Goal: Information Seeking & Learning: Learn about a topic

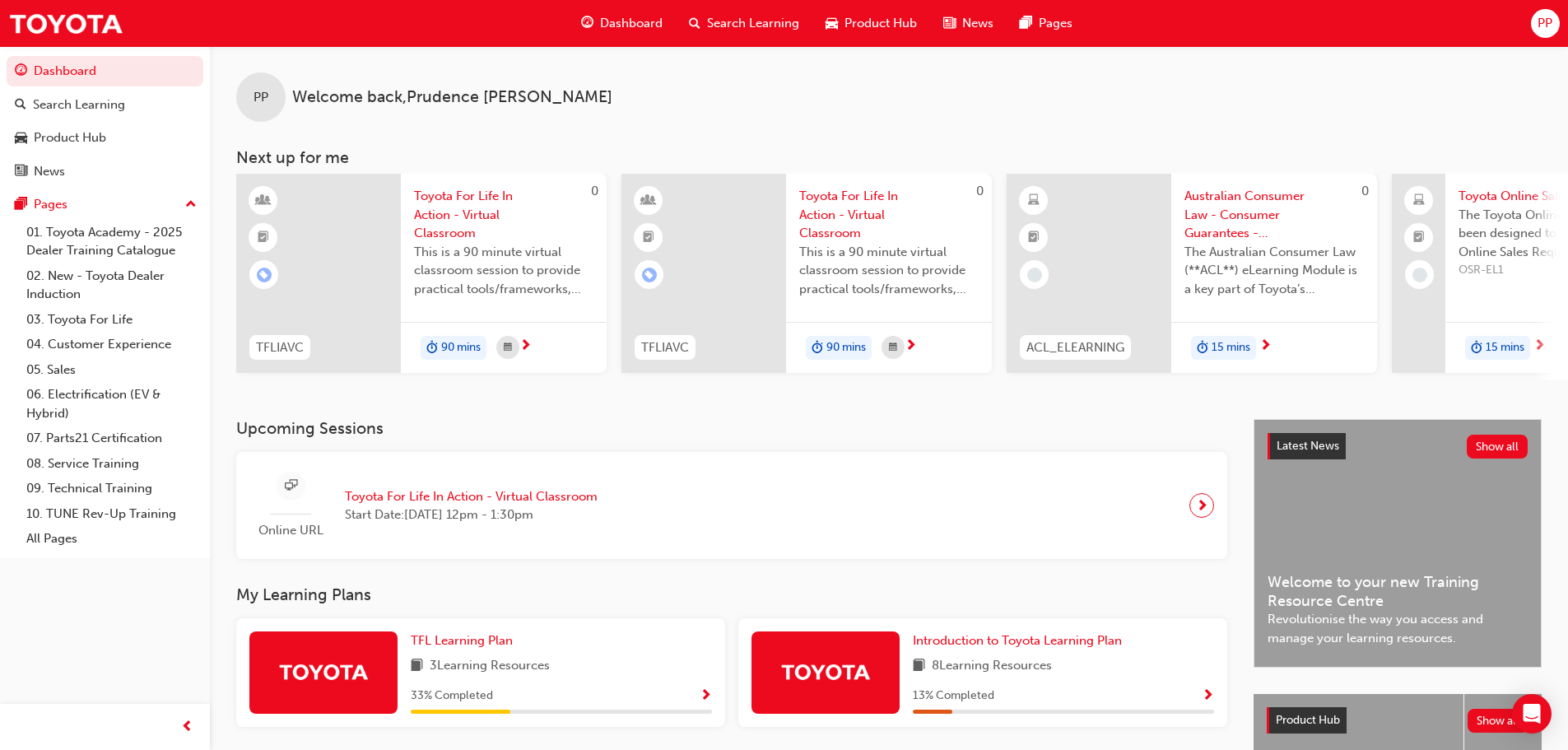
click at [719, 23] on span "Search Learning" at bounding box center [753, 24] width 93 height 19
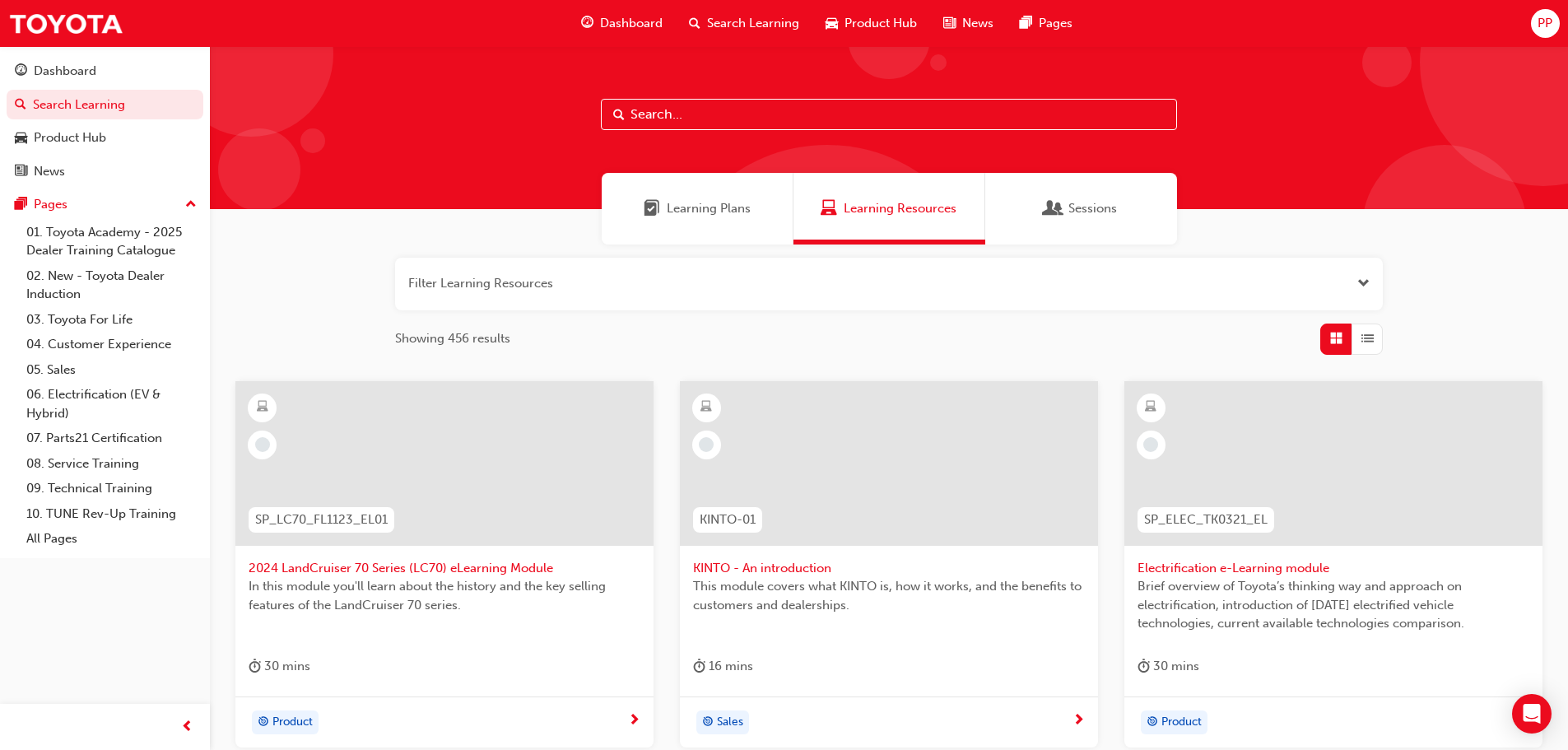
click at [675, 111] on input "text" at bounding box center [888, 114] width 576 height 31
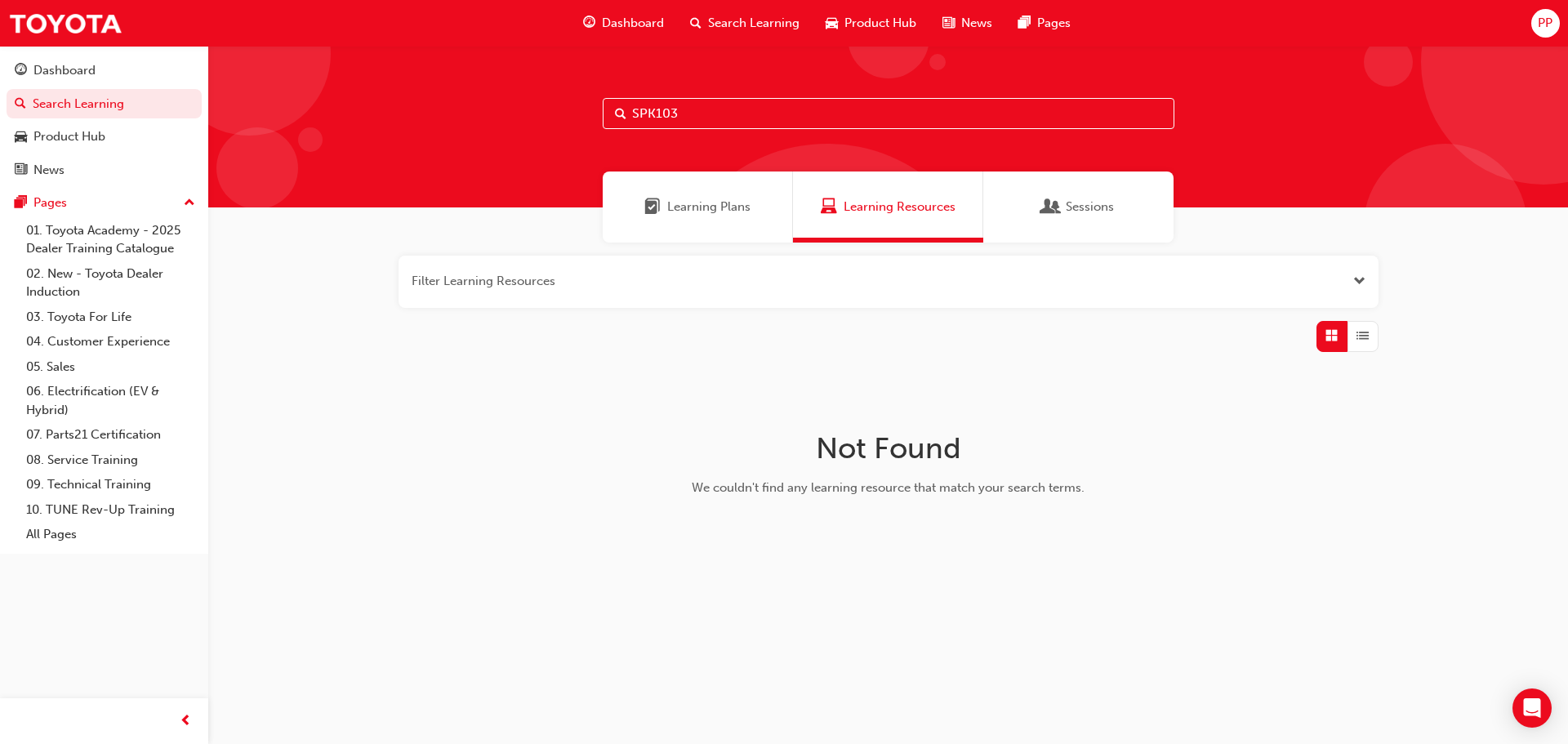
drag, startPoint x: 653, startPoint y: 111, endPoint x: 675, endPoint y: 133, distance: 31.1
click at [653, 111] on input "SPK103" at bounding box center [888, 113] width 571 height 31
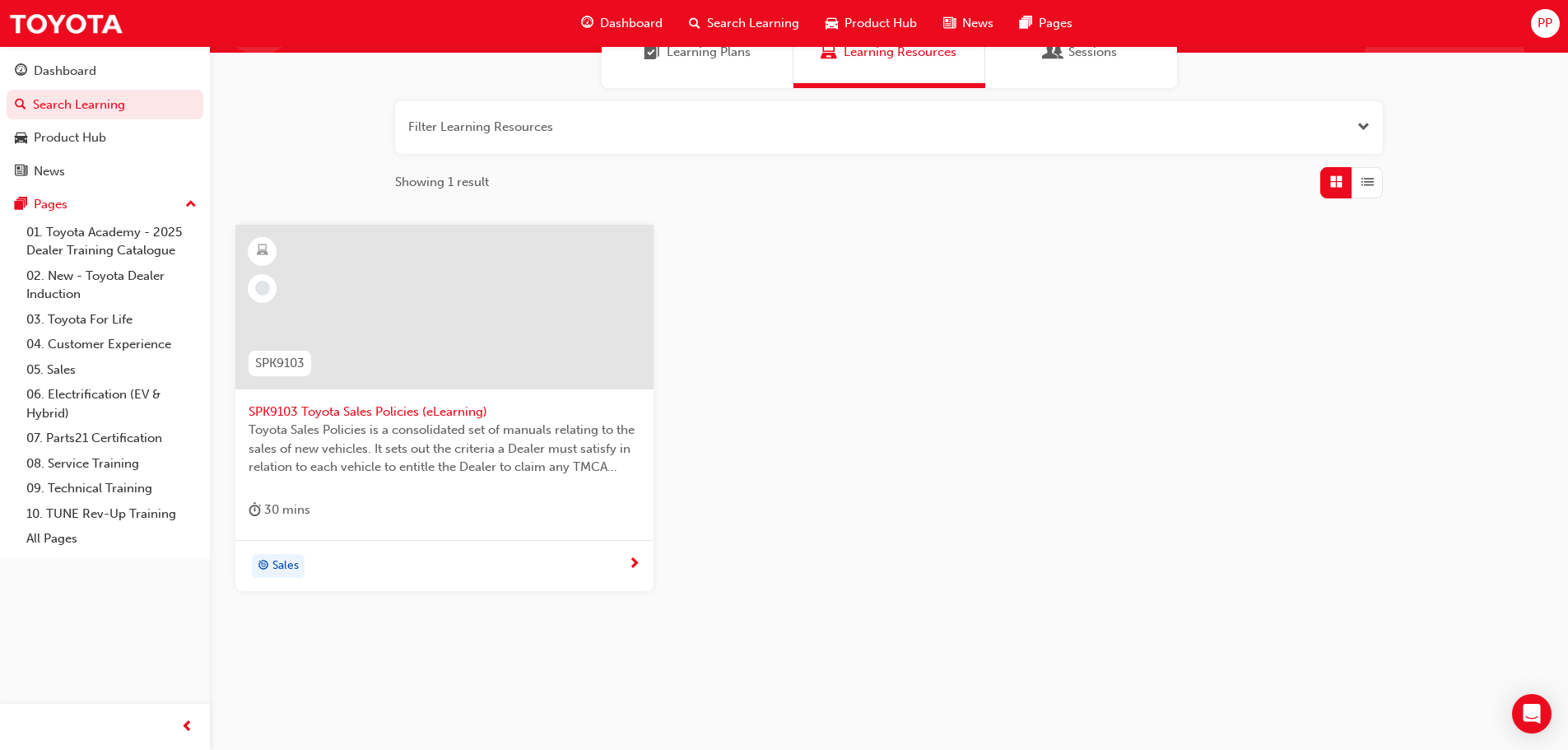
scroll to position [157, 0]
type input "SPK9103"
click at [331, 414] on span "SPK9103 Toyota Sales Policies (eLearning)" at bounding box center [444, 411] width 392 height 19
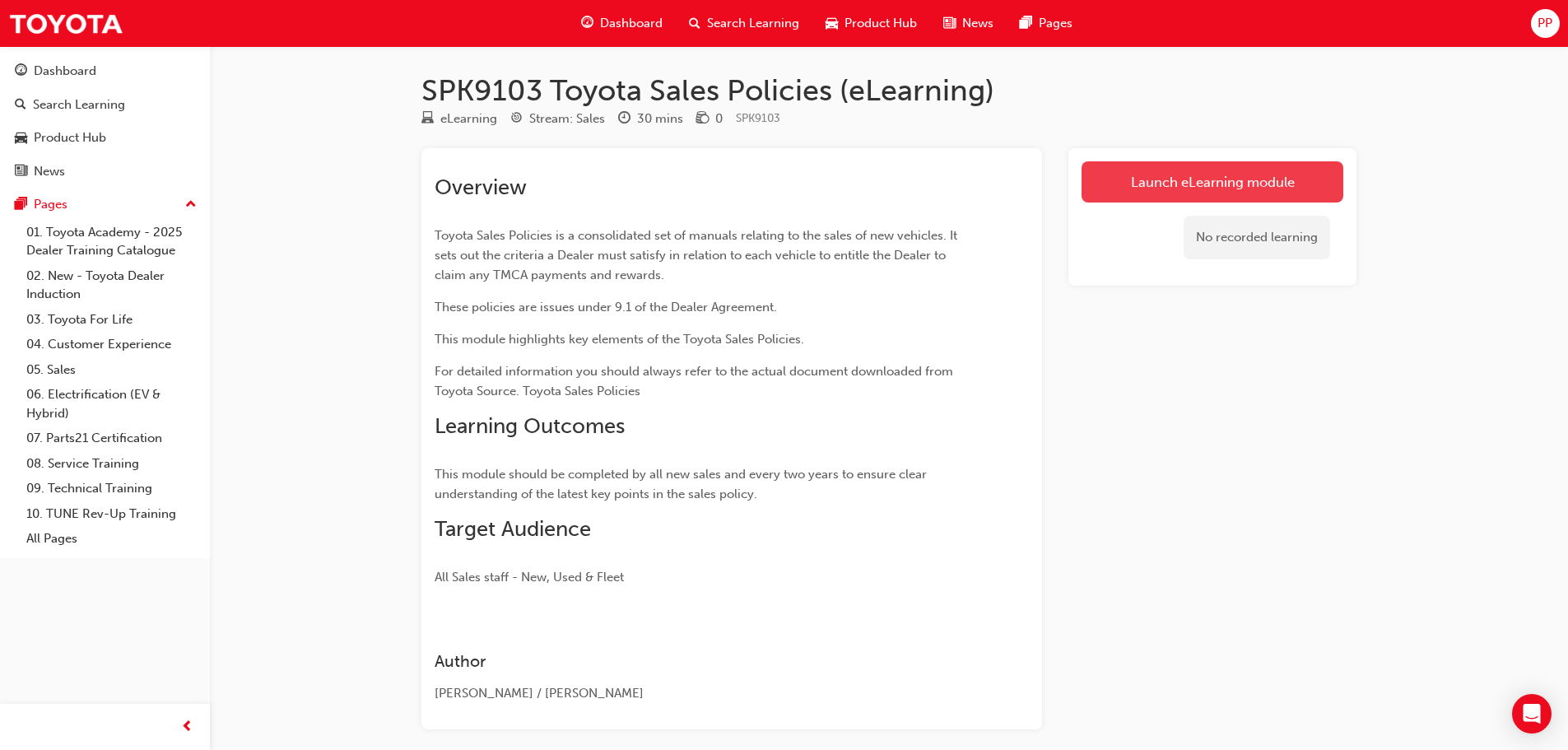
click at [1228, 181] on link "Launch eLearning module" at bounding box center [1211, 182] width 261 height 42
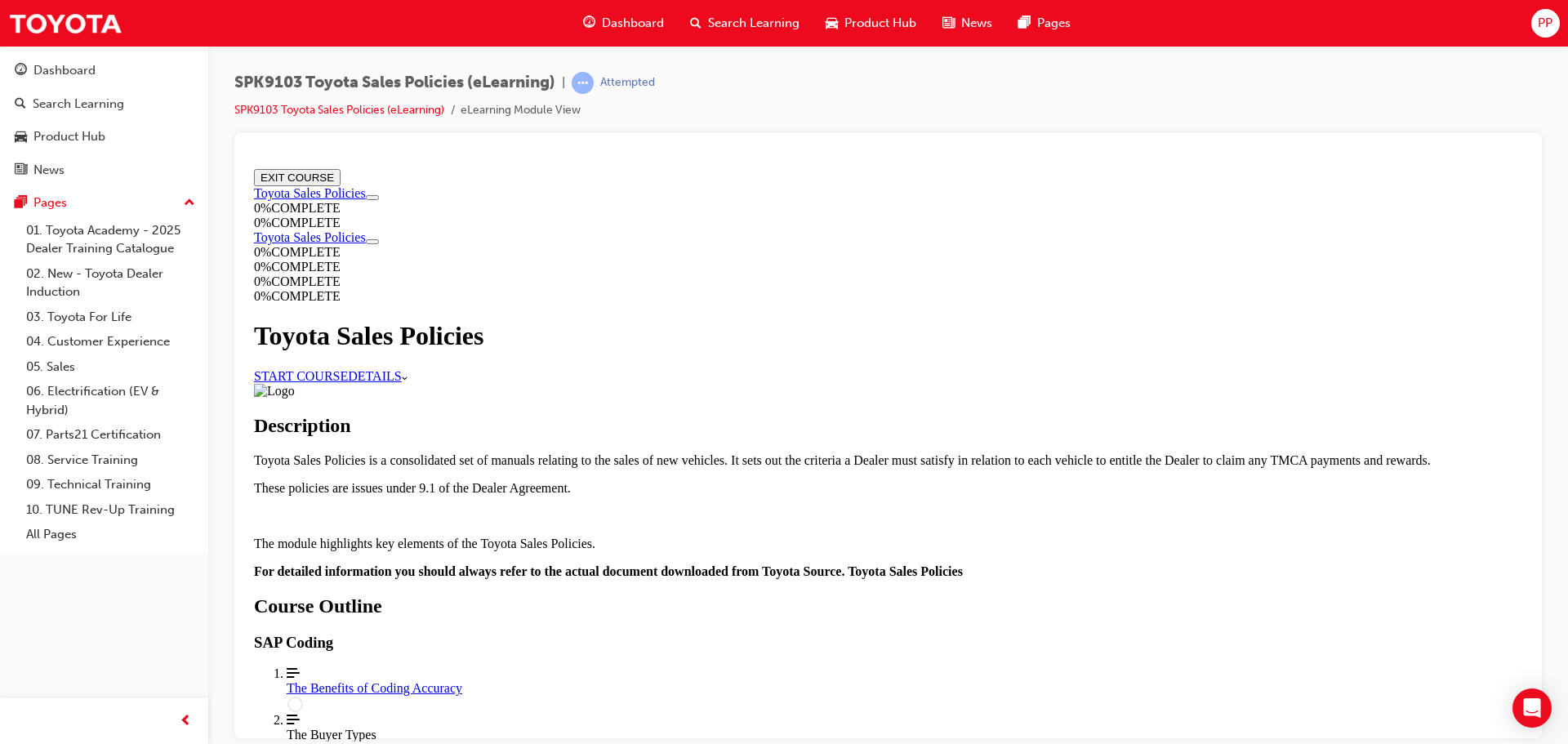
click at [348, 368] on link "START COURSE" at bounding box center [301, 375] width 94 height 14
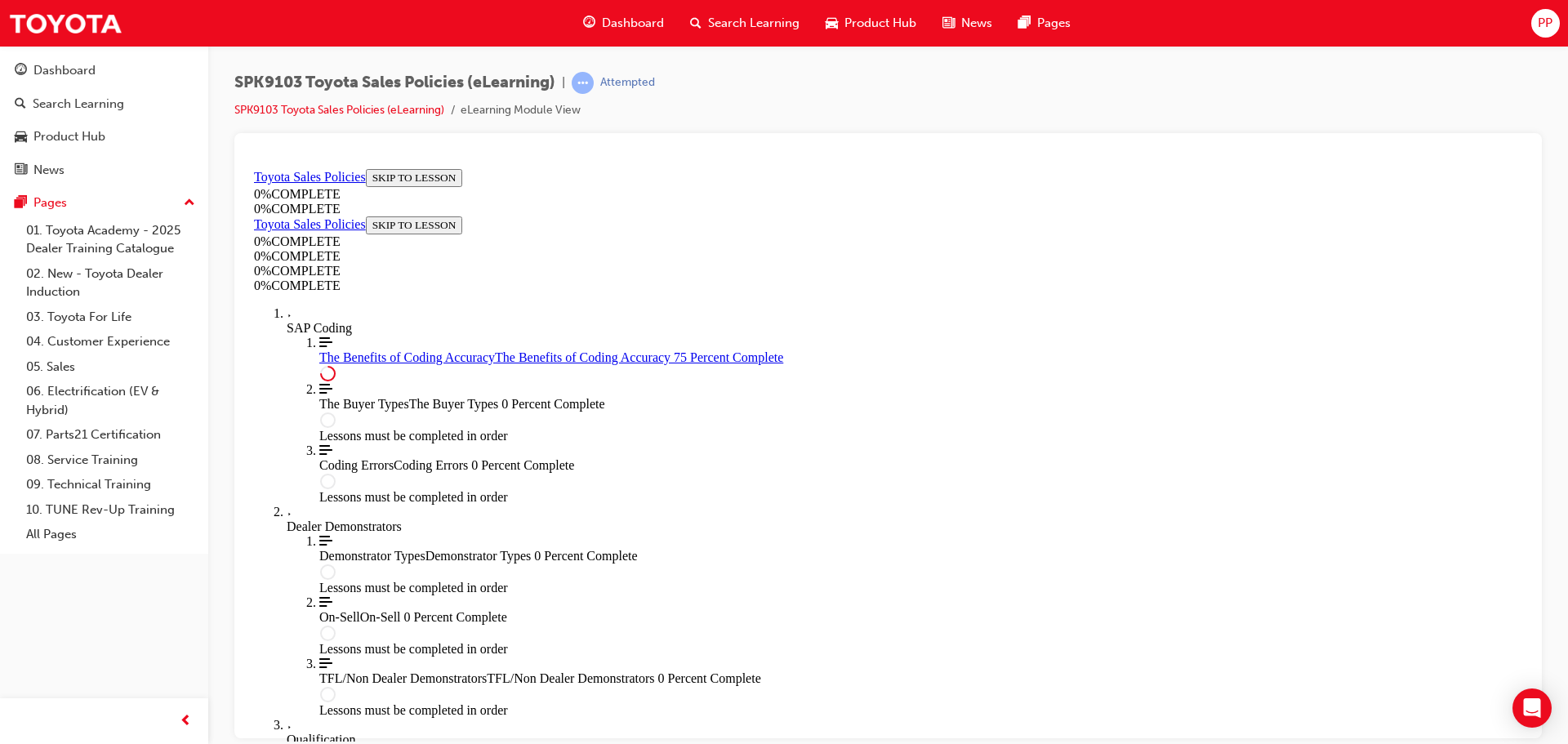
scroll to position [792, 0]
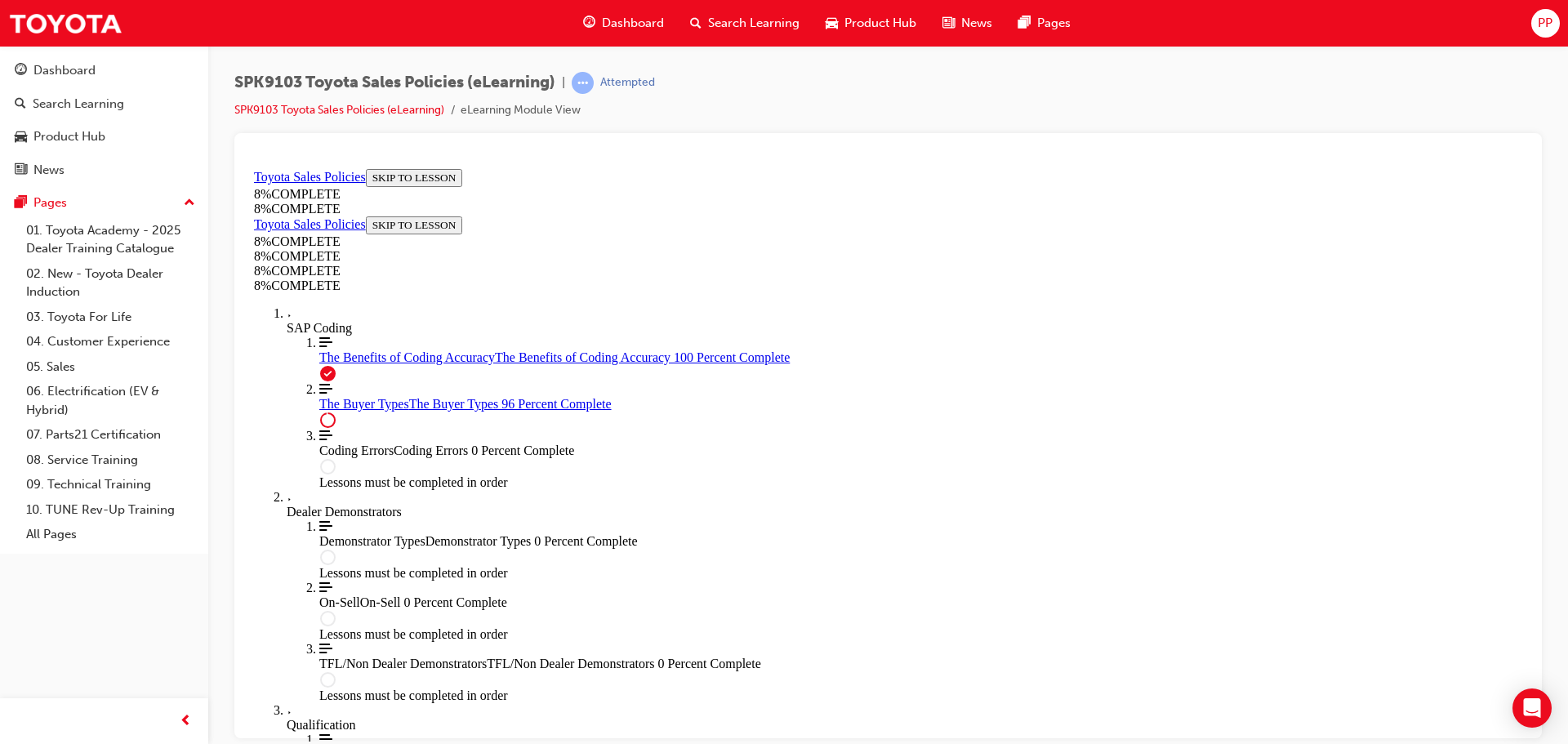
scroll to position [6718, 0]
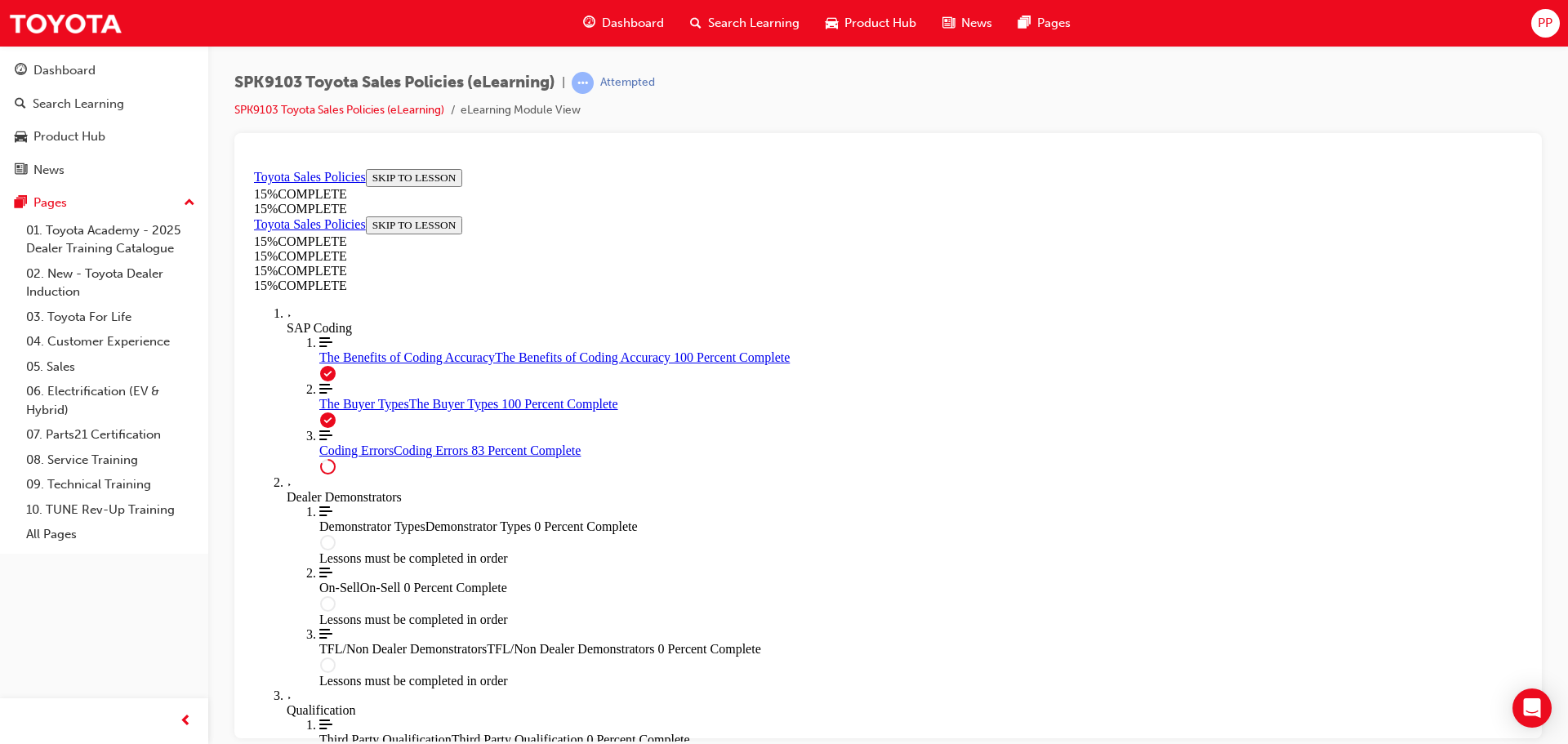
scroll to position [1321, 0]
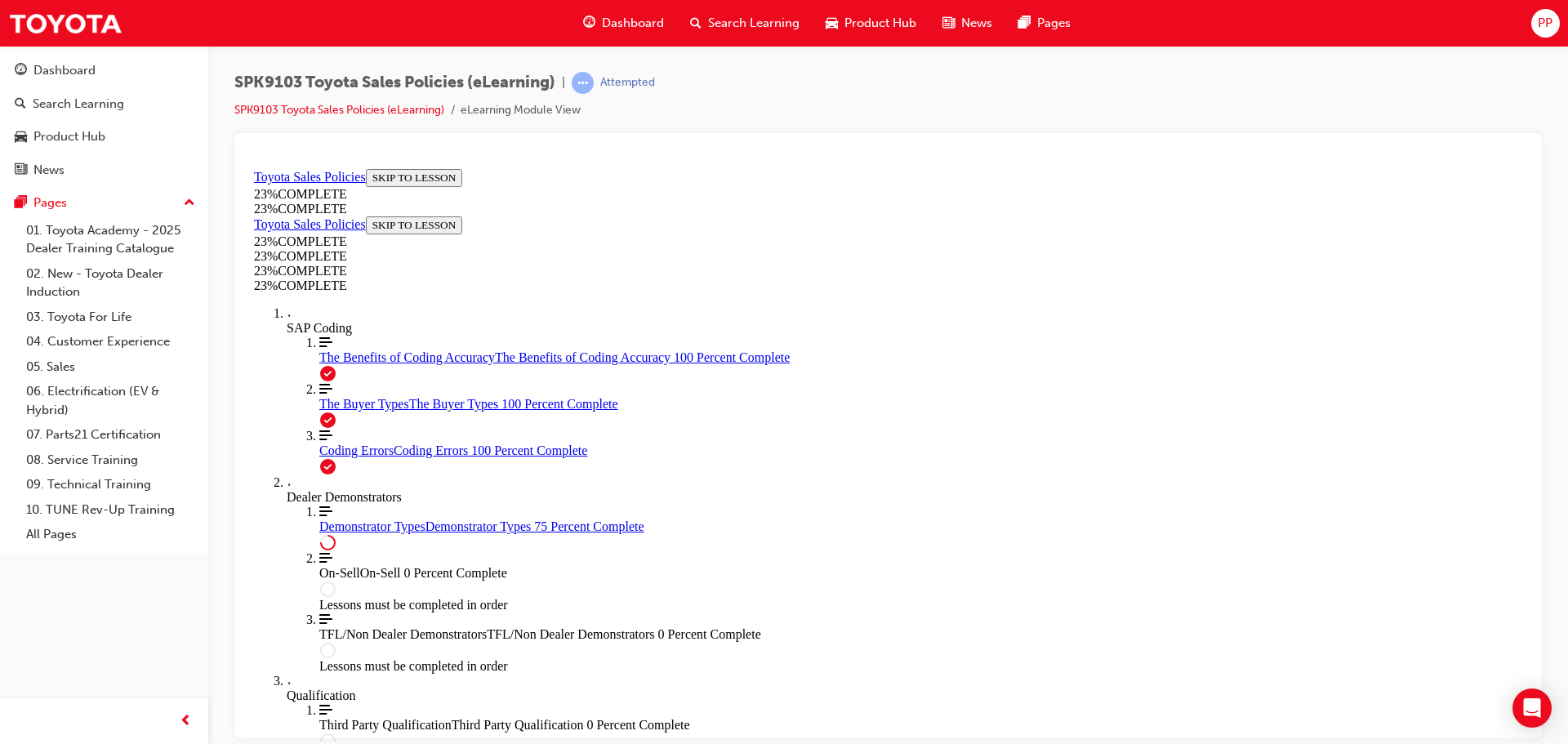
scroll to position [628, 0]
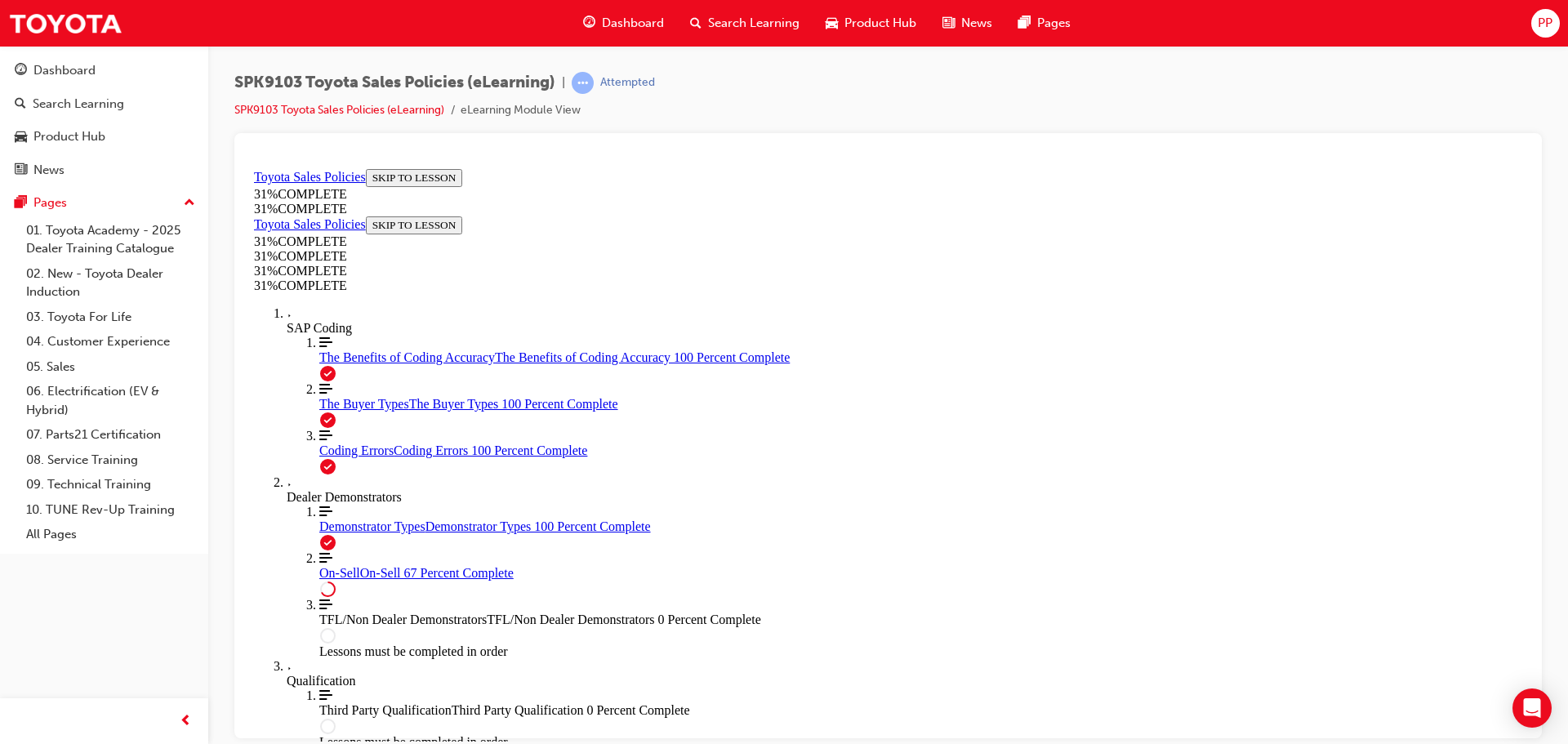
scroll to position [915, 0]
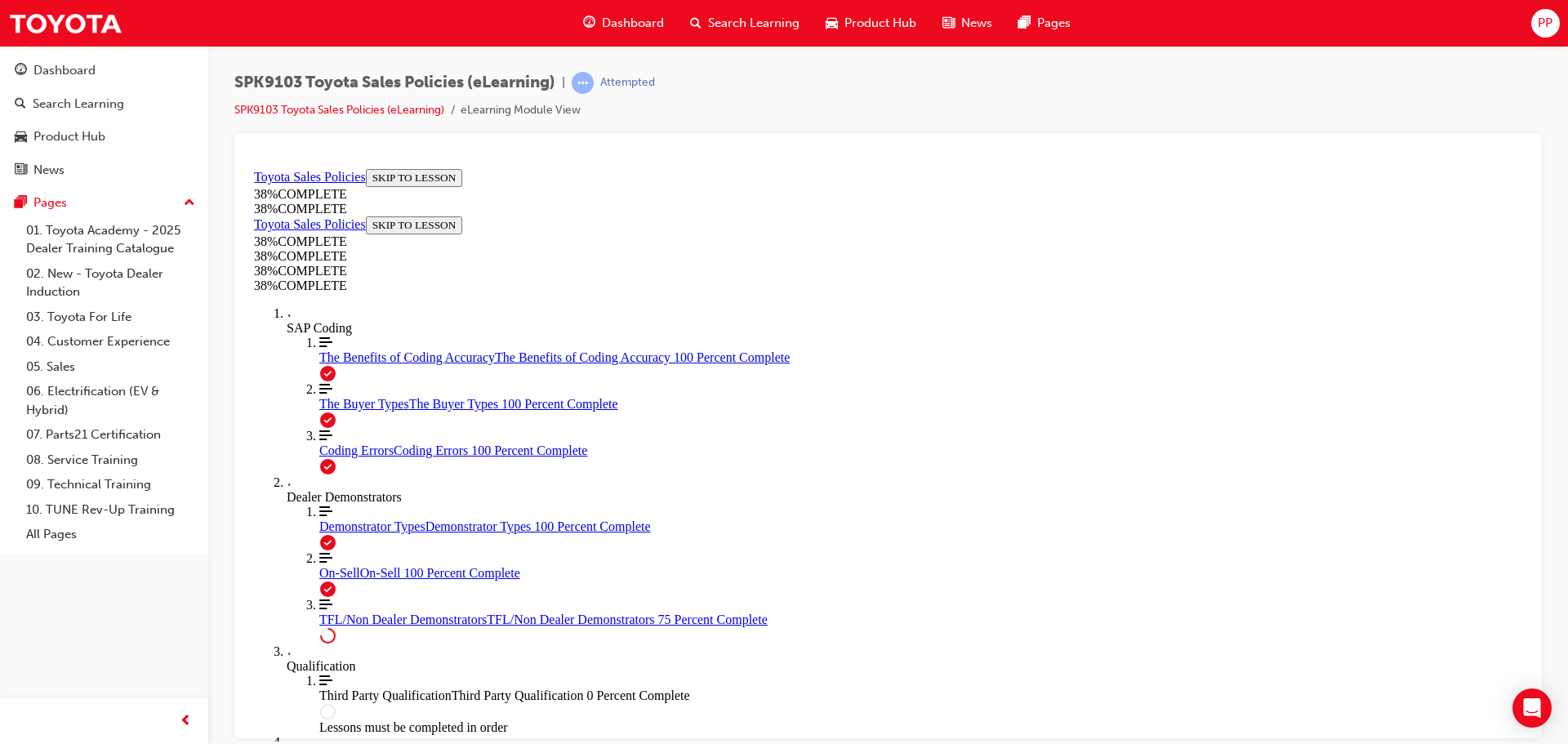
scroll to position [852, 0]
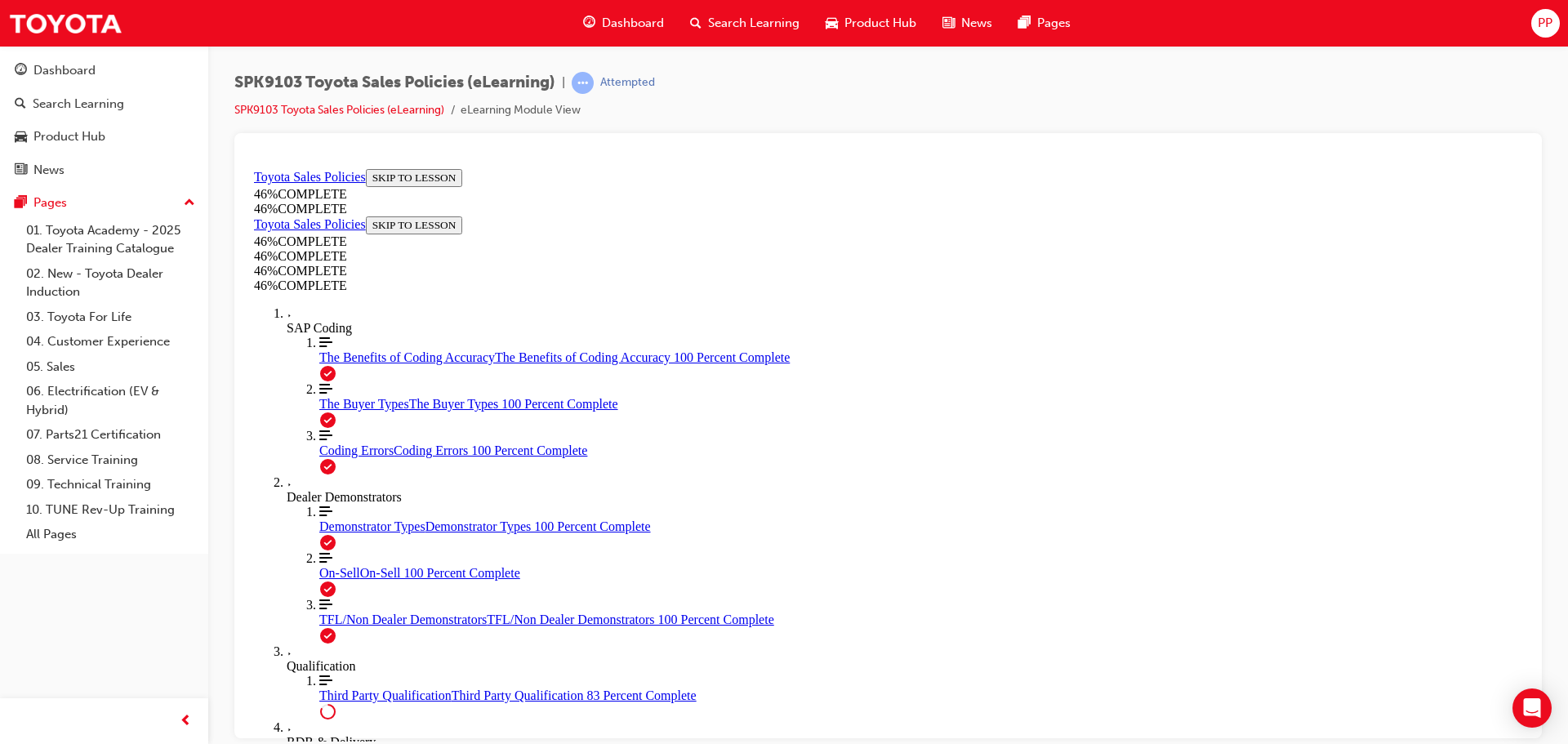
scroll to position [1368, 0]
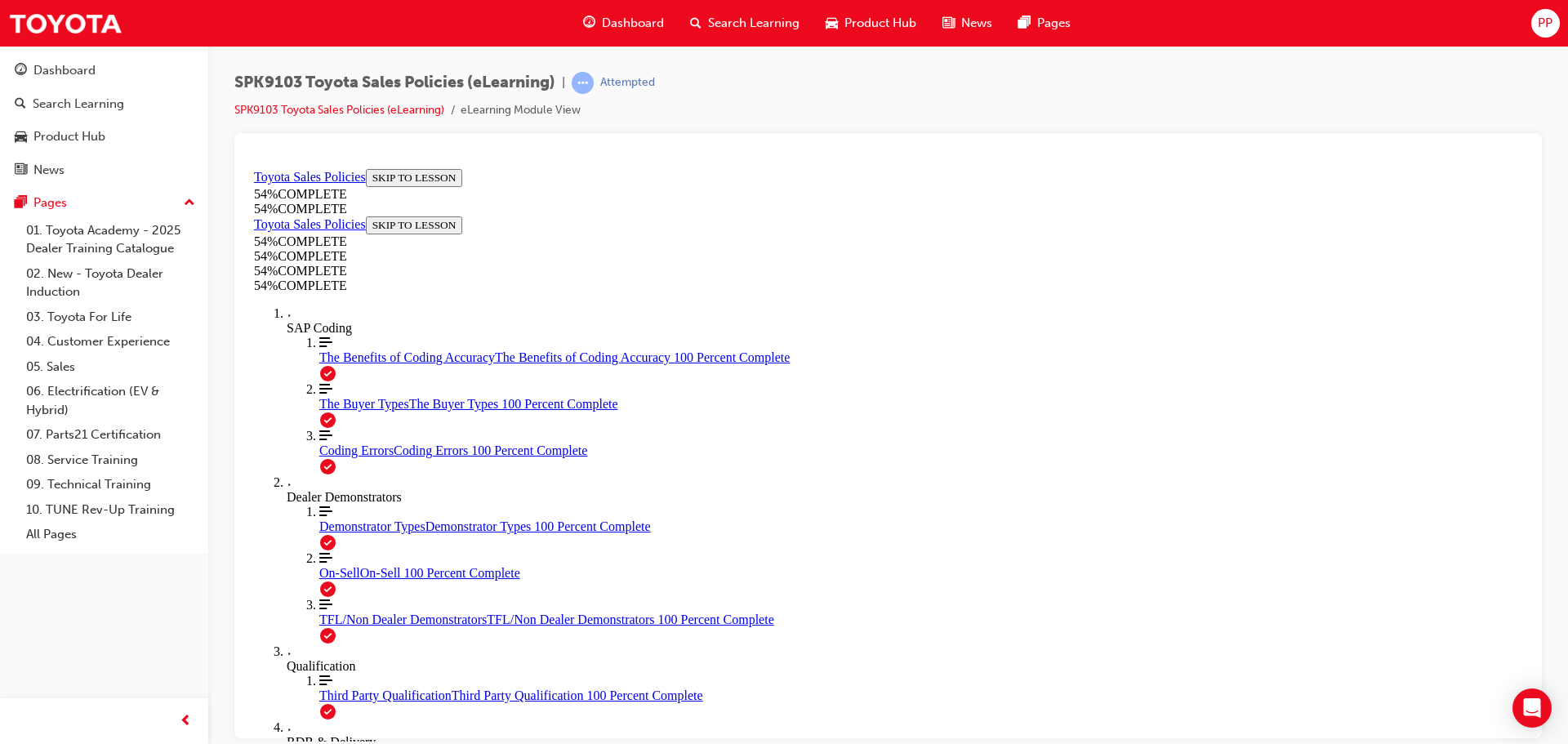
scroll to position [1041, 0]
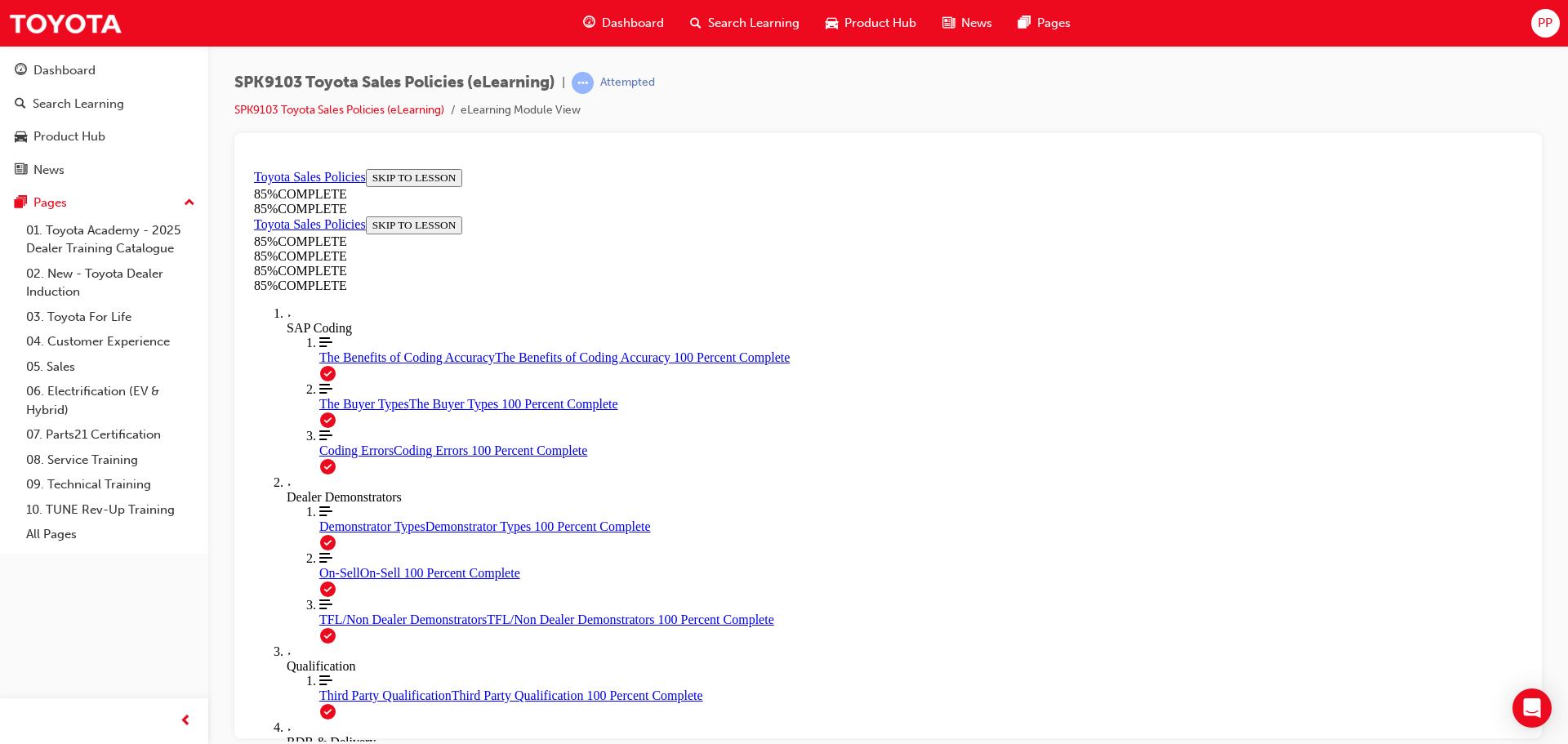
drag, startPoint x: 999, startPoint y: 583, endPoint x: 1012, endPoint y: 582, distance: 13.0
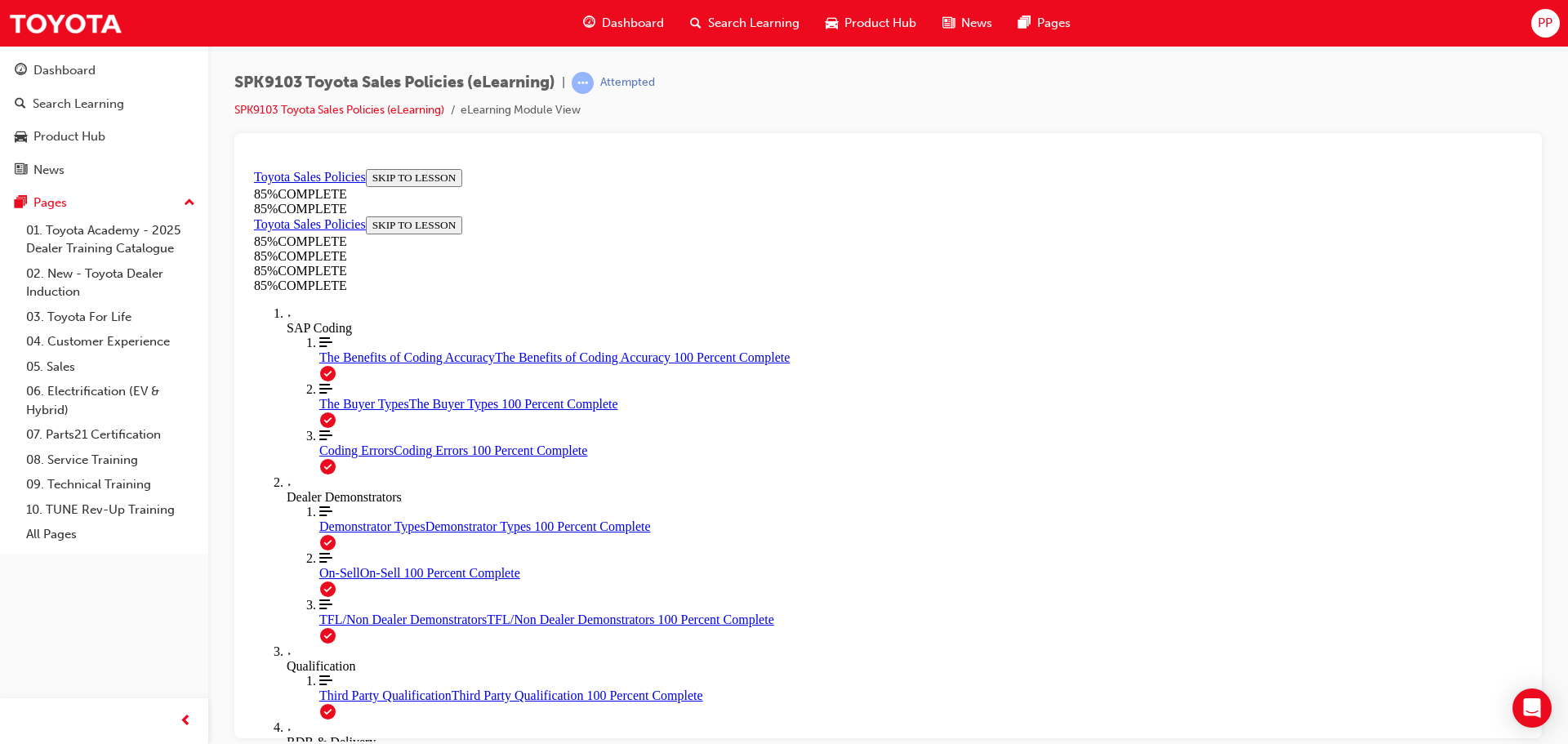
drag, startPoint x: 986, startPoint y: 275, endPoint x: 1189, endPoint y: 492, distance: 297.1
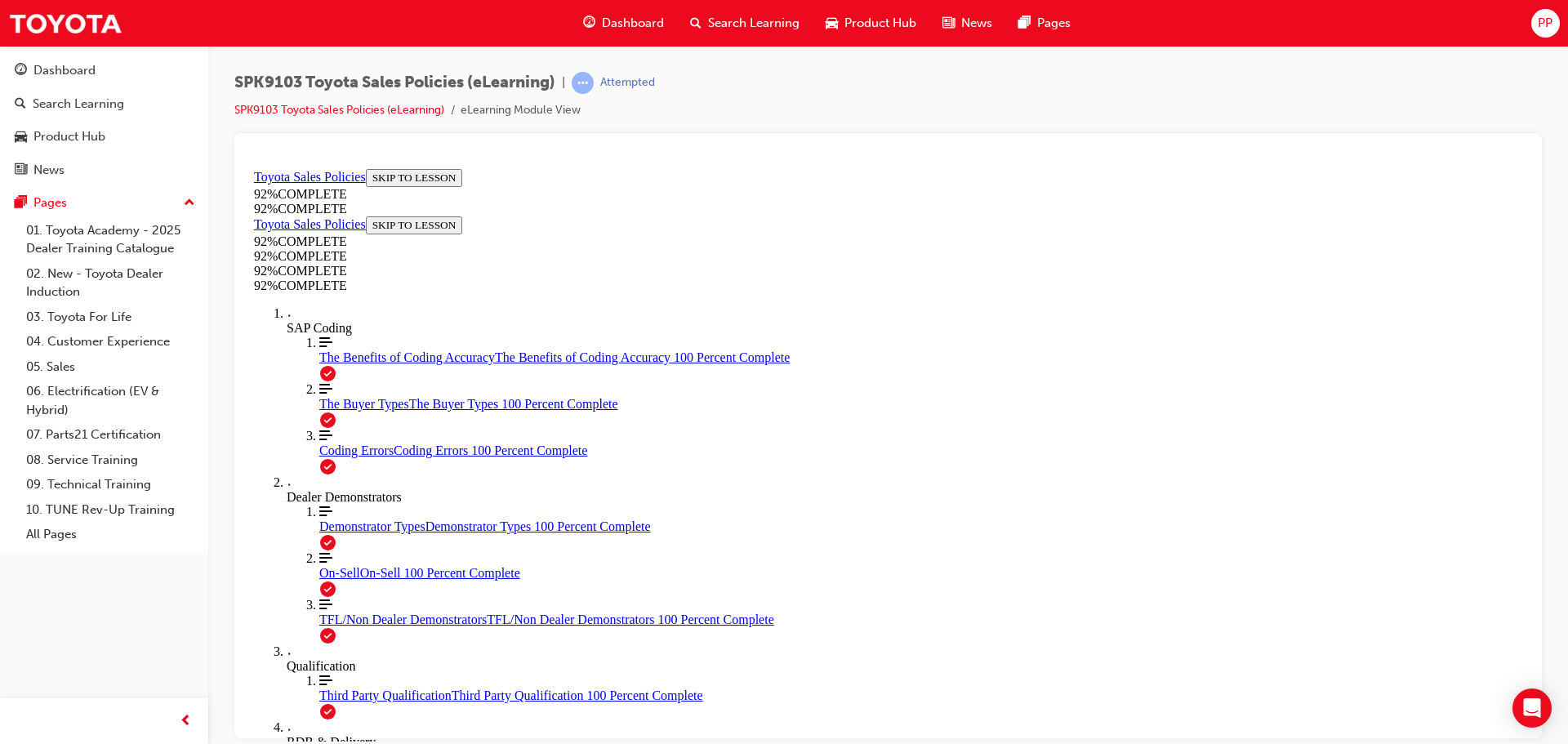
drag, startPoint x: 982, startPoint y: 663, endPoint x: 966, endPoint y: 670, distance: 17.5
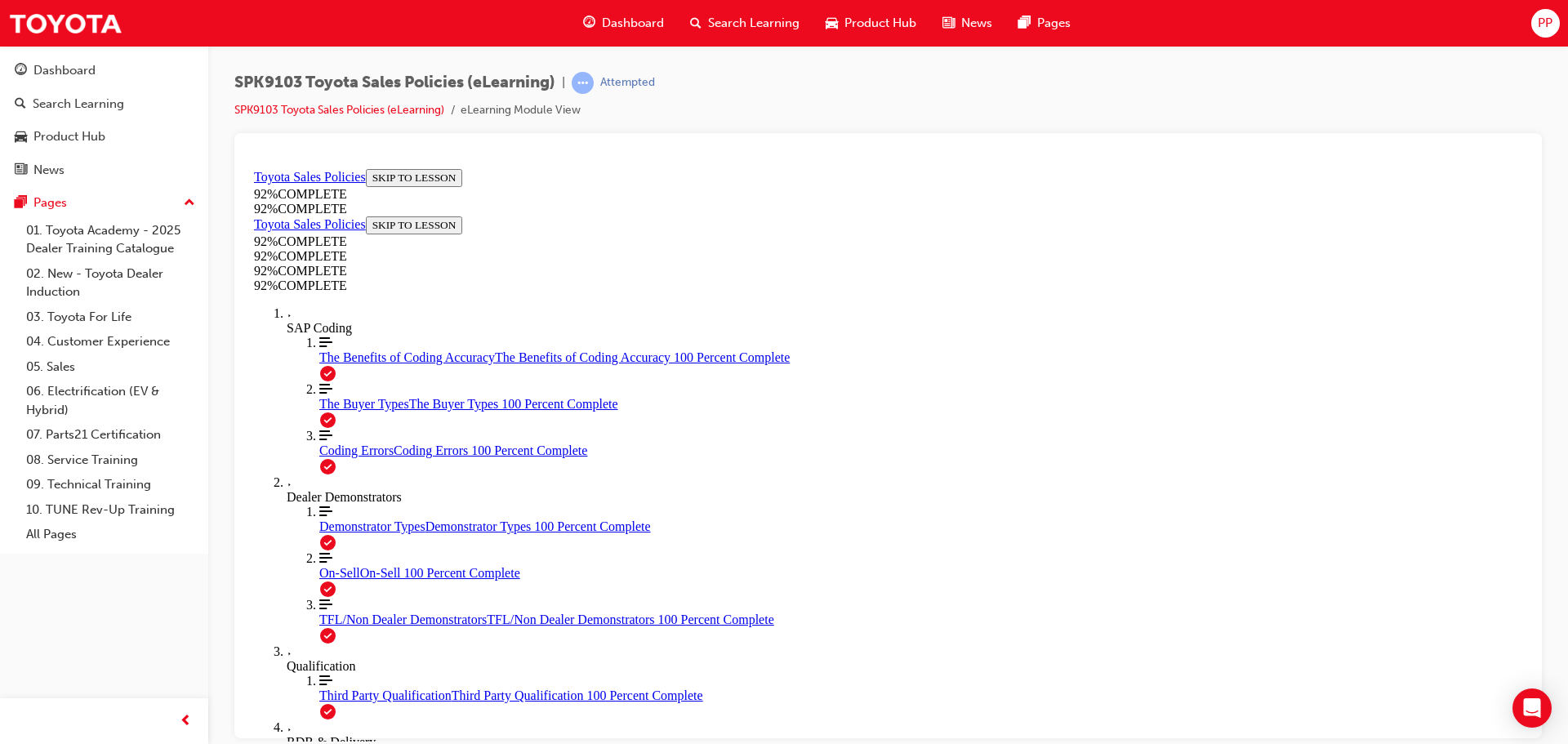
scroll to position [267, 0]
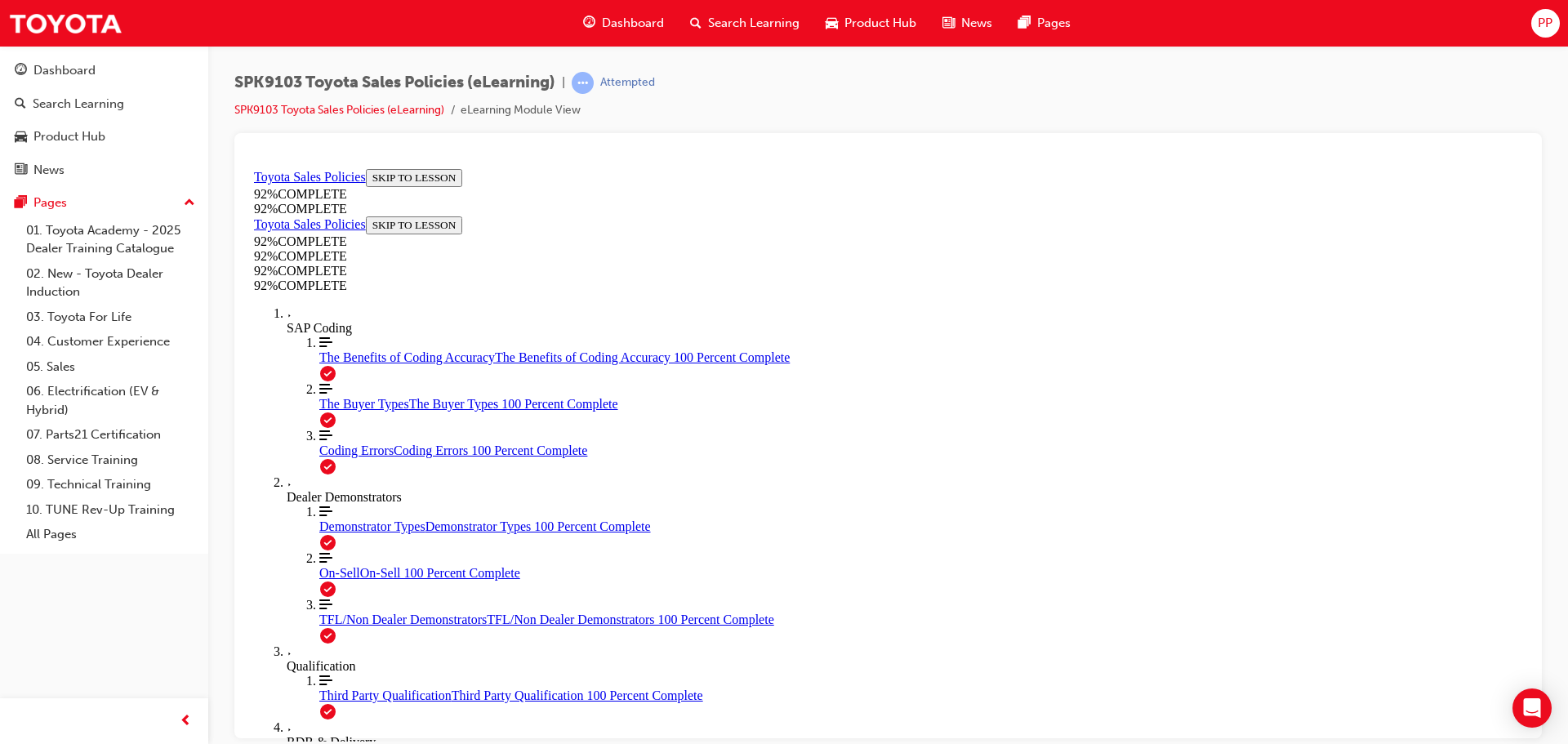
drag, startPoint x: 977, startPoint y: 669, endPoint x: 947, endPoint y: 683, distance: 33.1
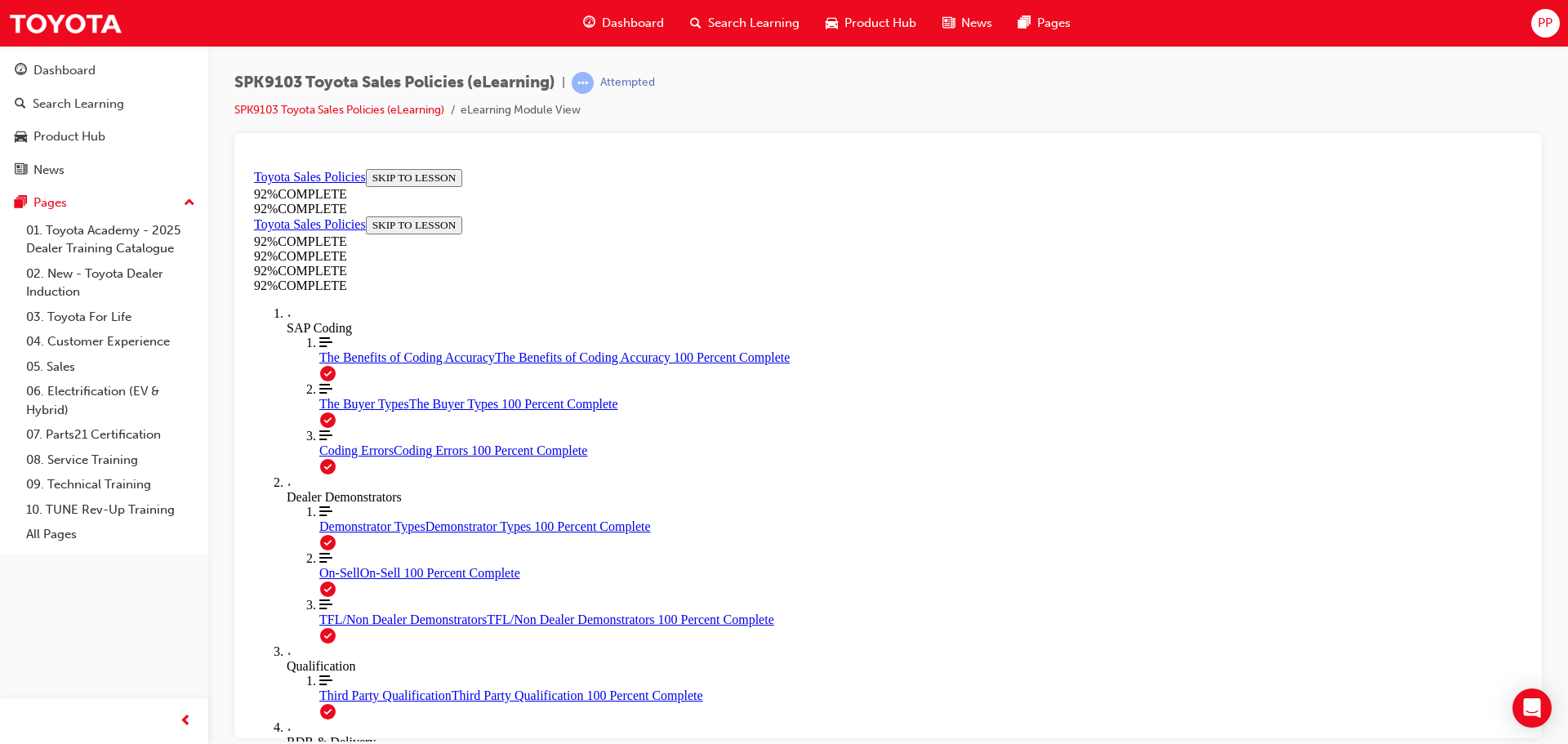
scroll to position [141, 0]
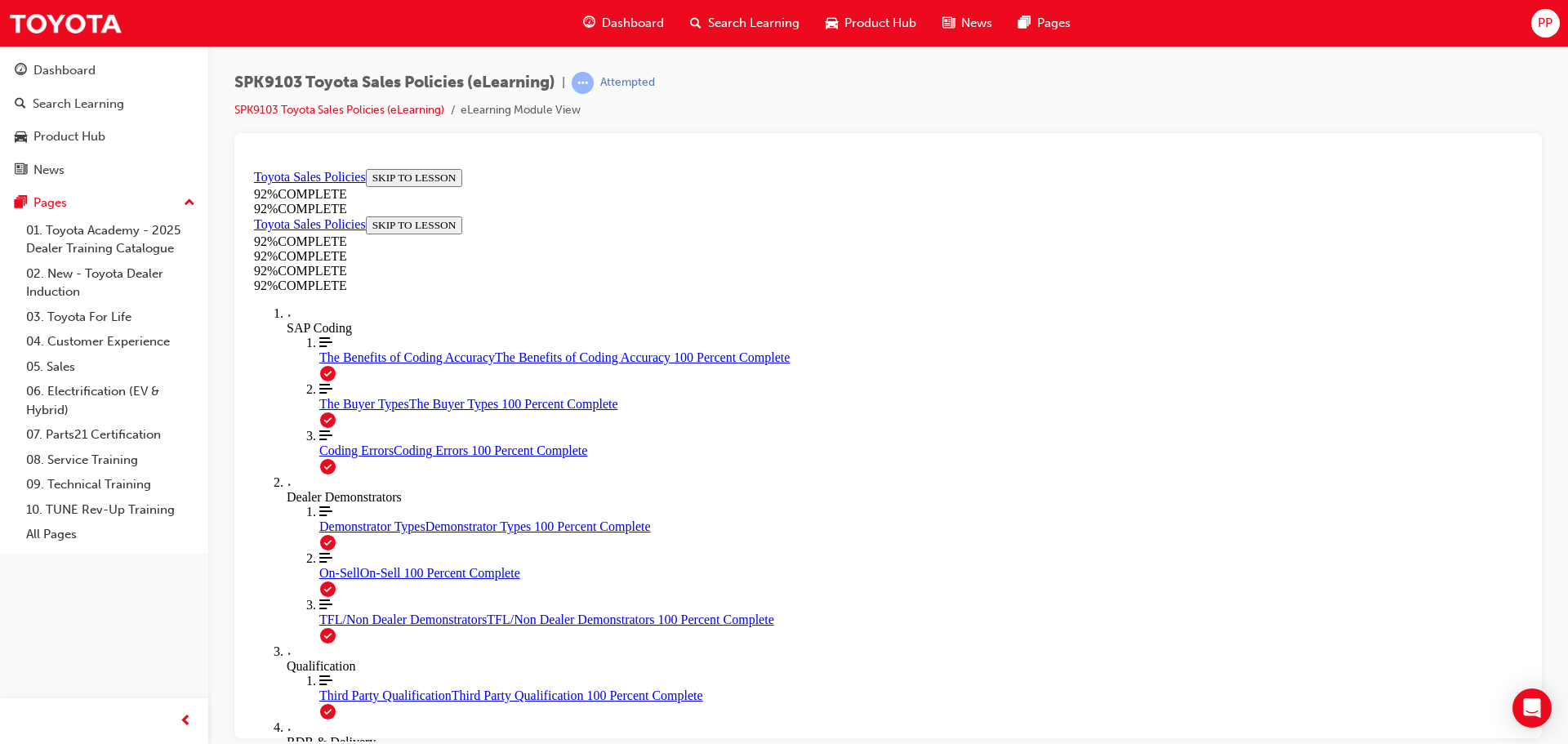
scroll to position [59, 0]
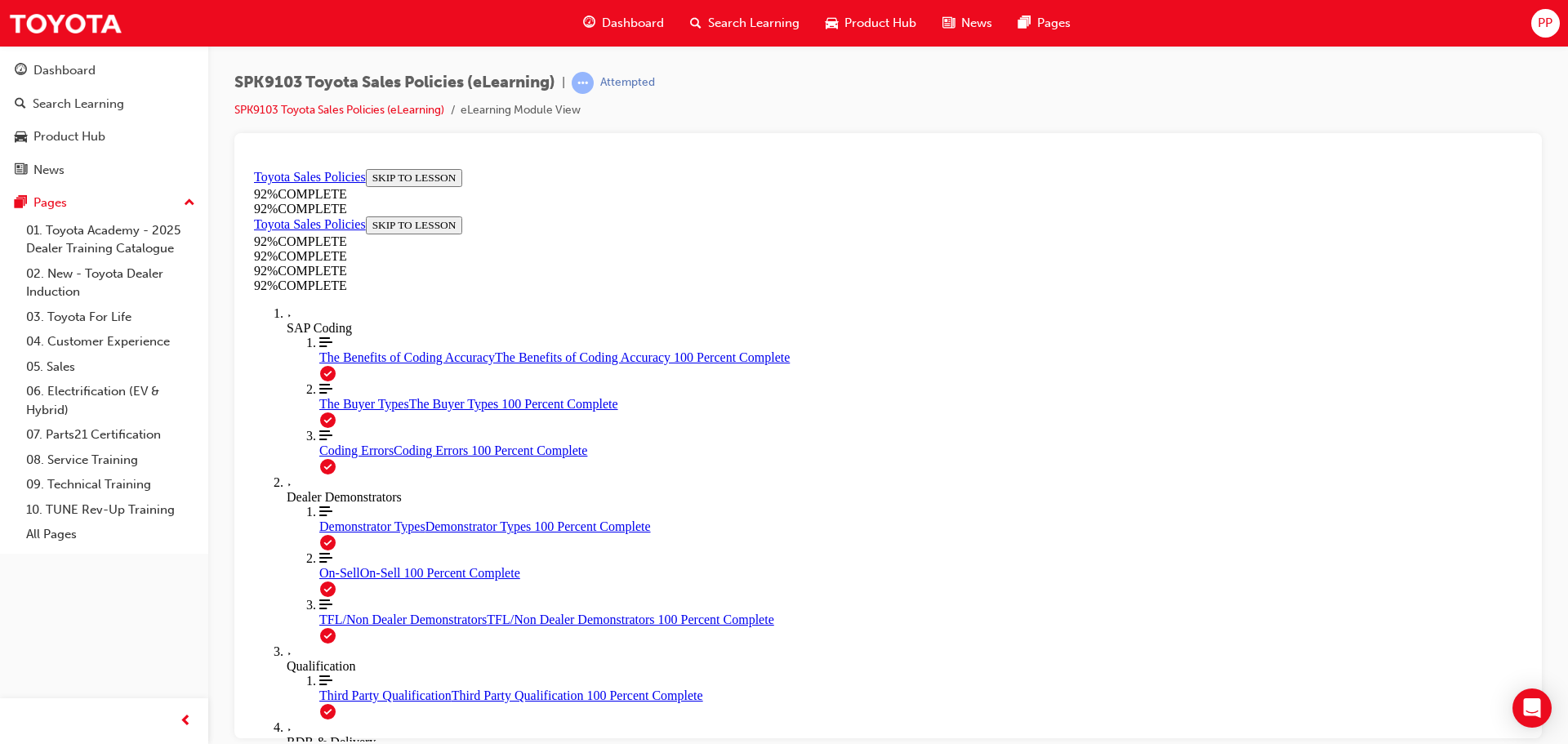
scroll to position [201, 0]
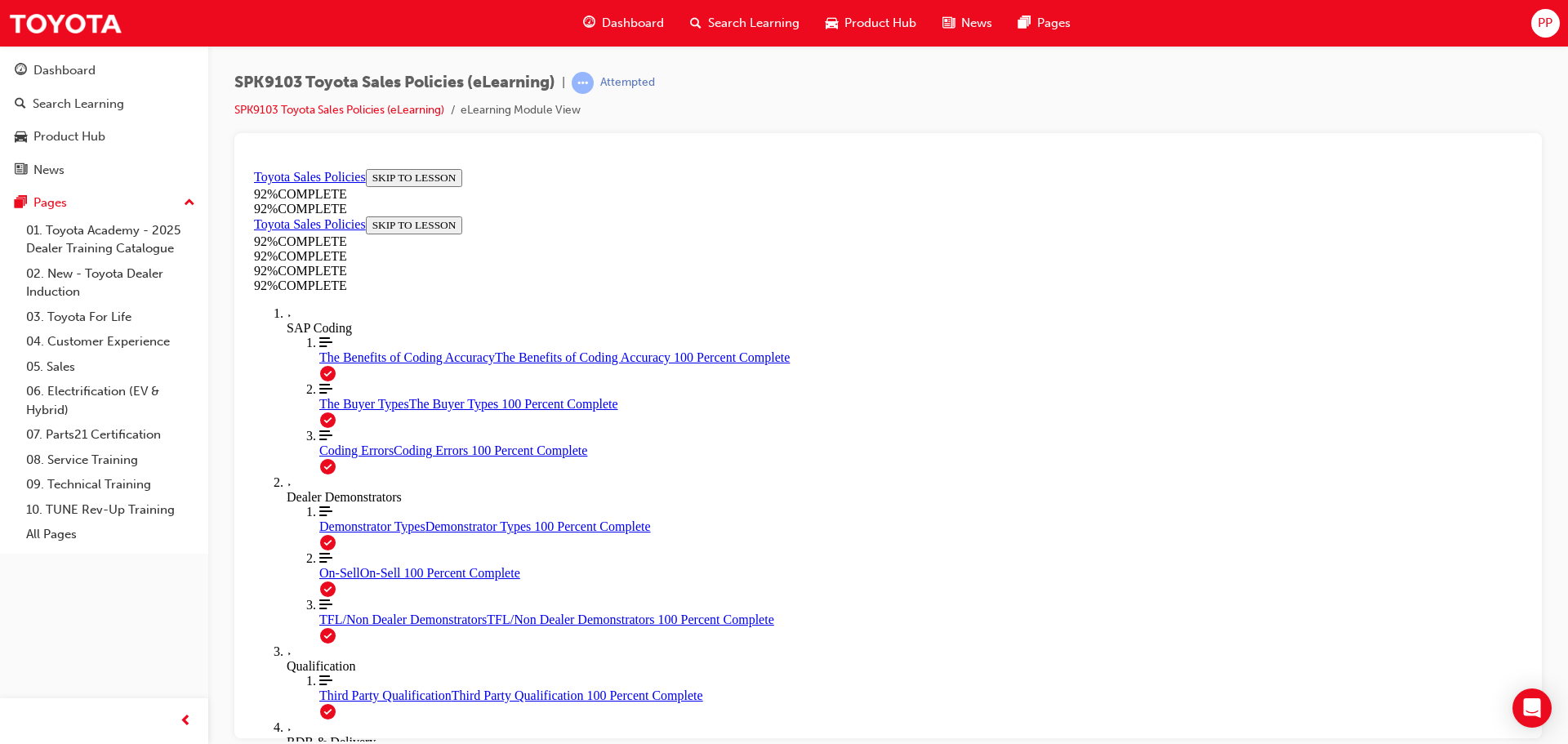
scroll to position [60, 0]
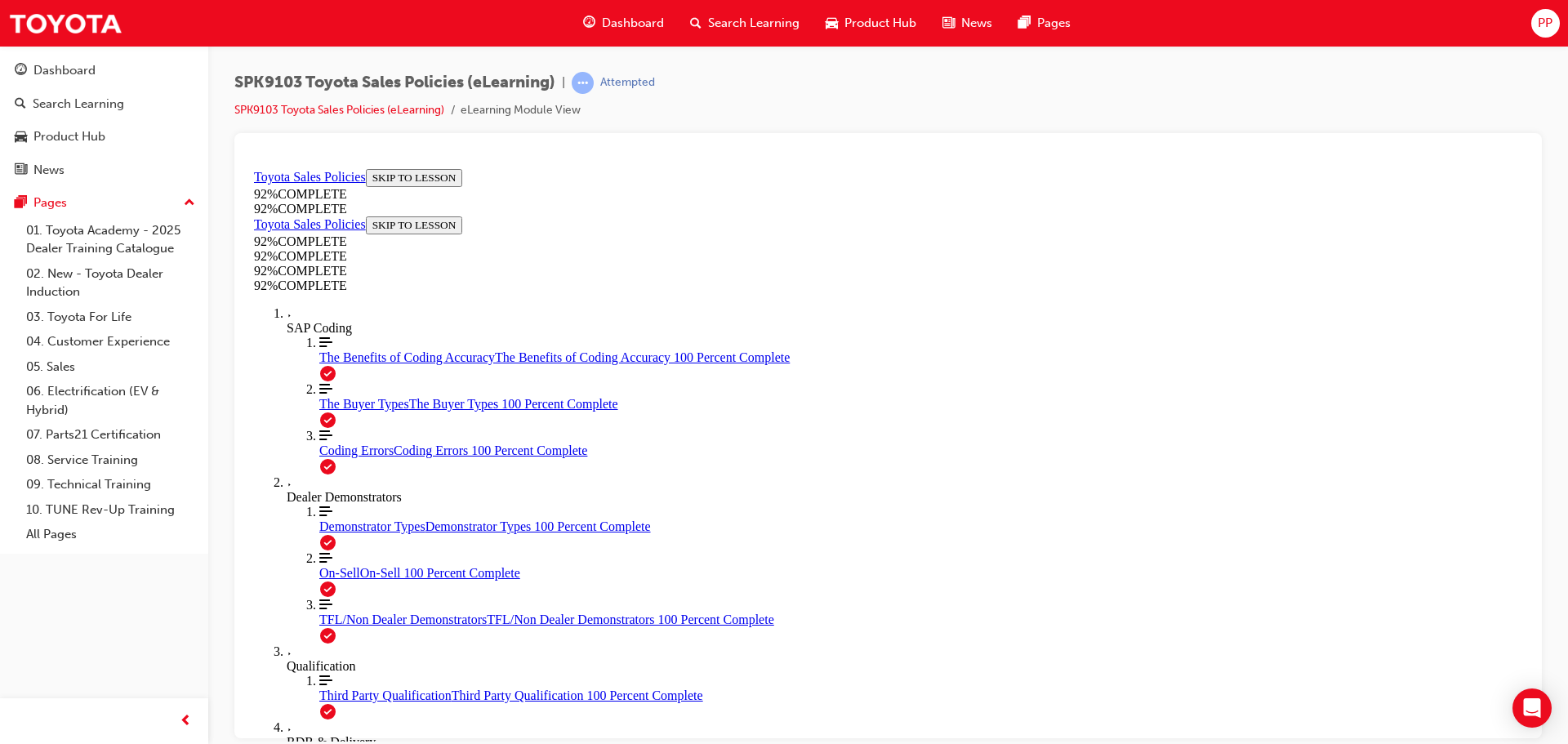
scroll to position [60, 0]
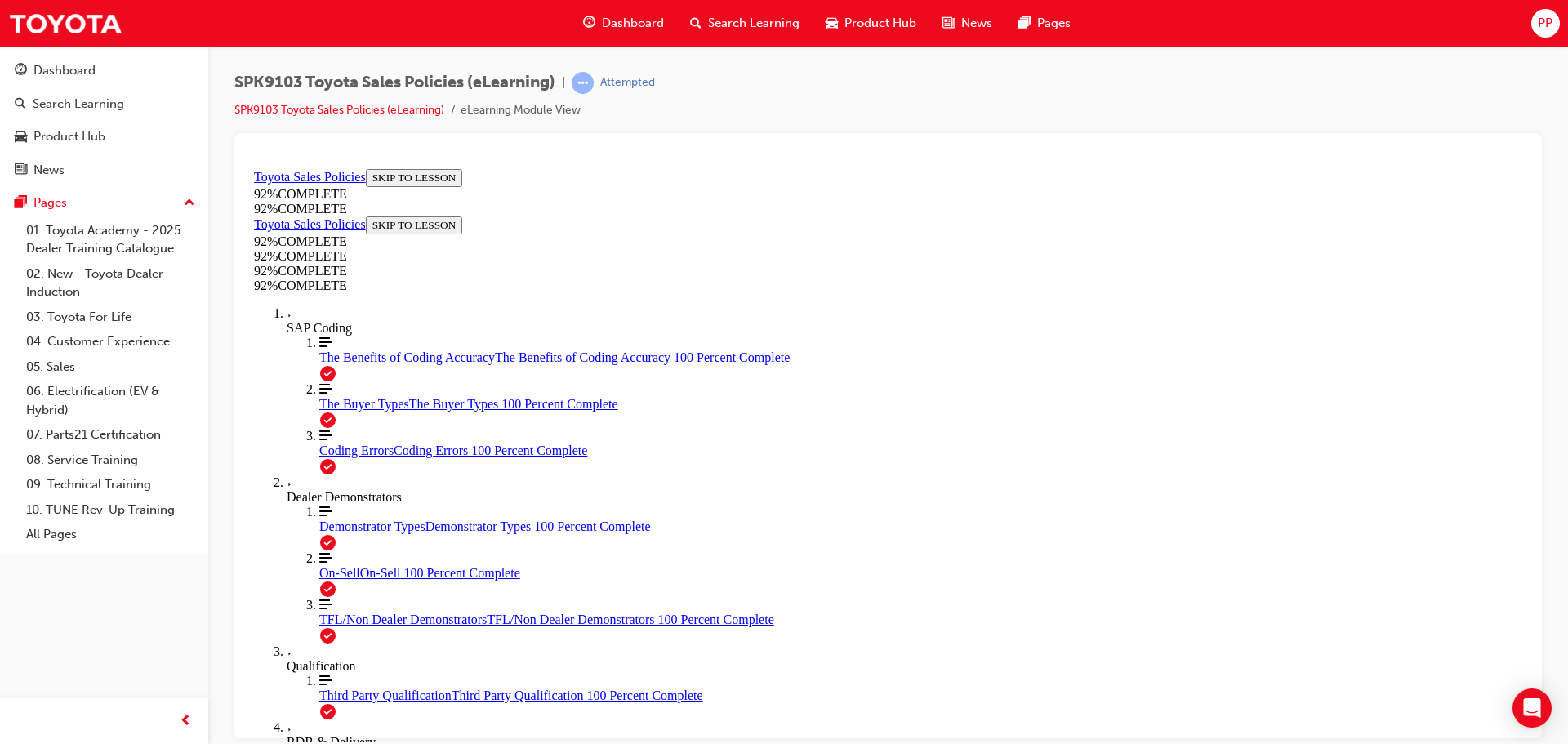
scroll to position [141, 0]
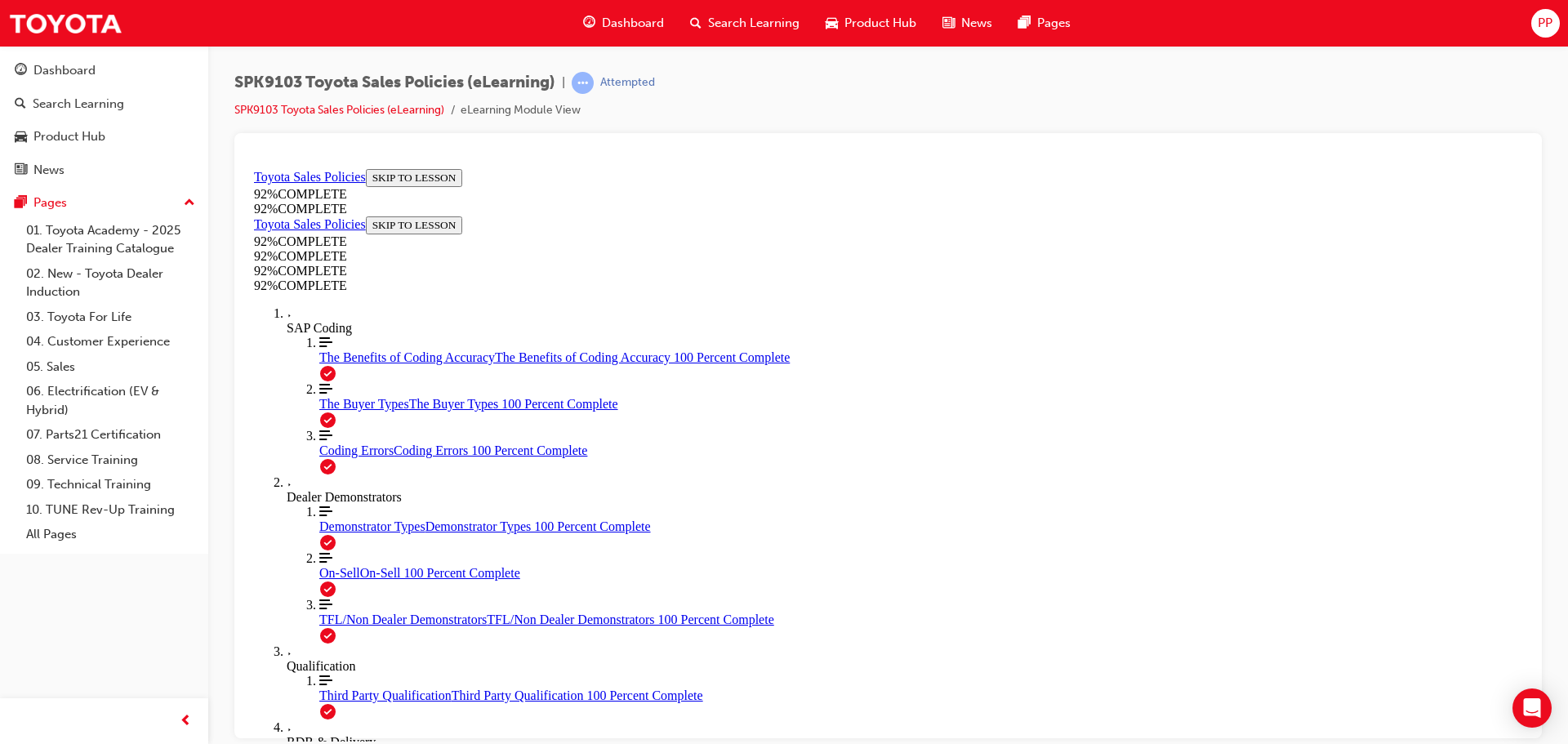
scroll to position [265, 0]
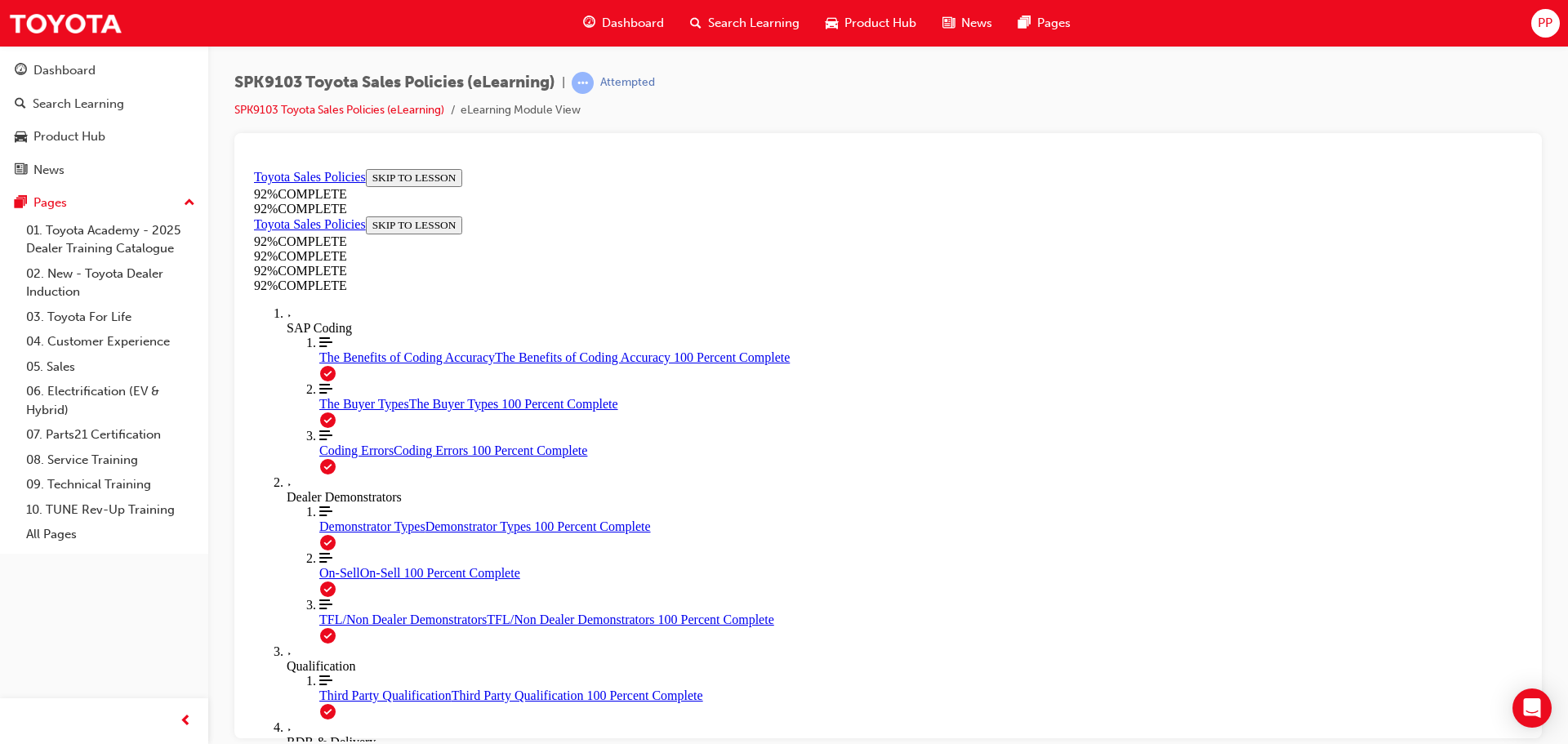
scroll to position [141, 0]
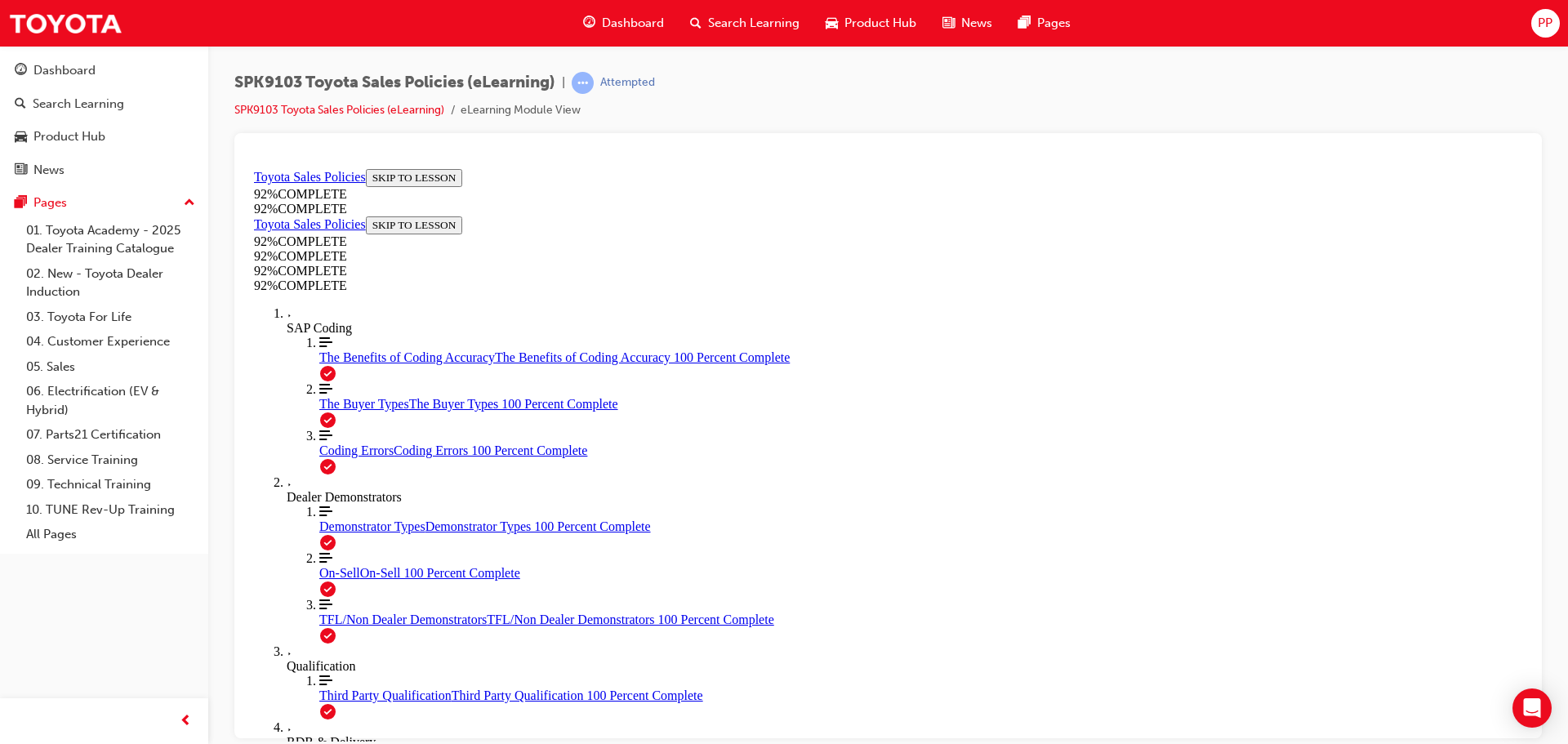
scroll to position [59, 0]
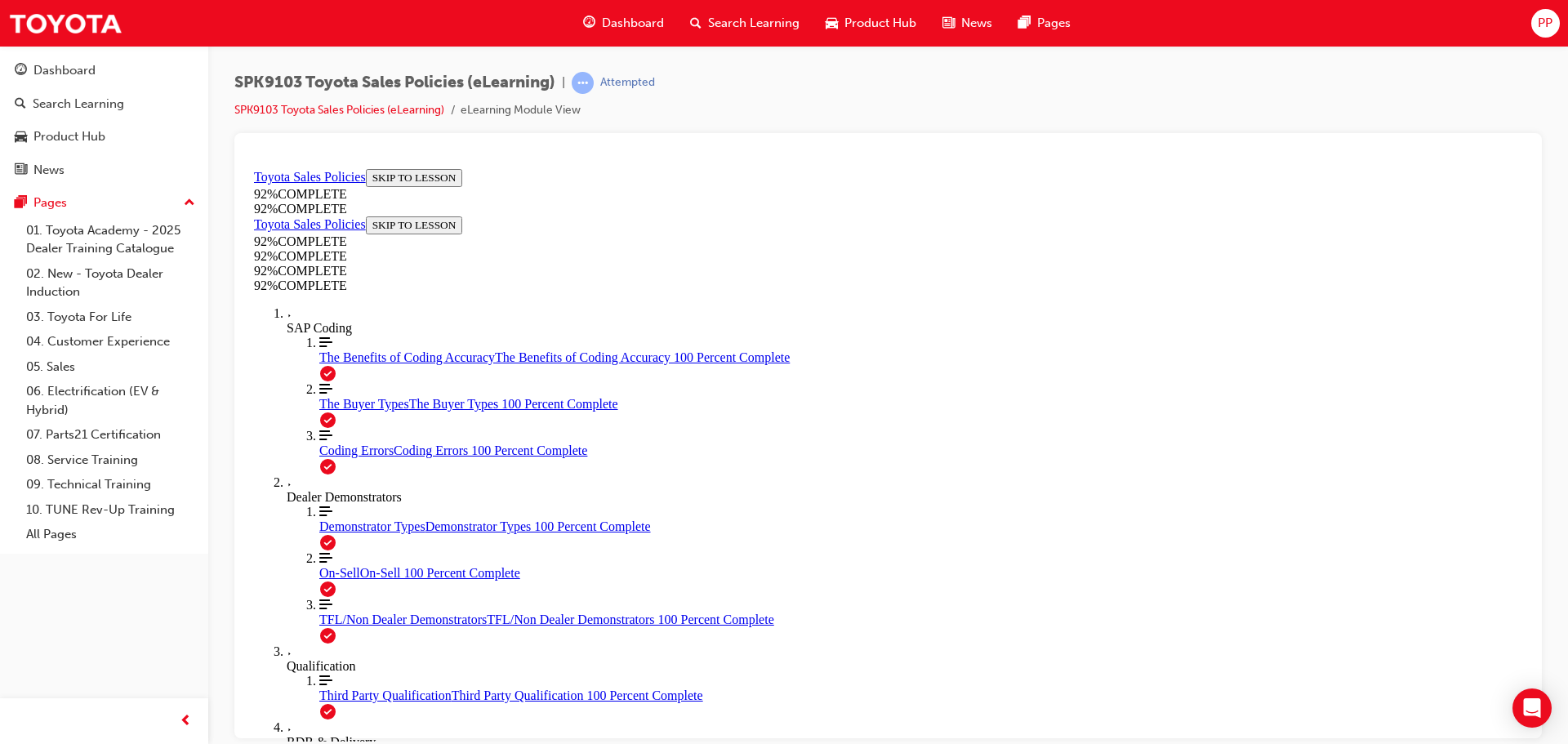
scroll to position [141, 0]
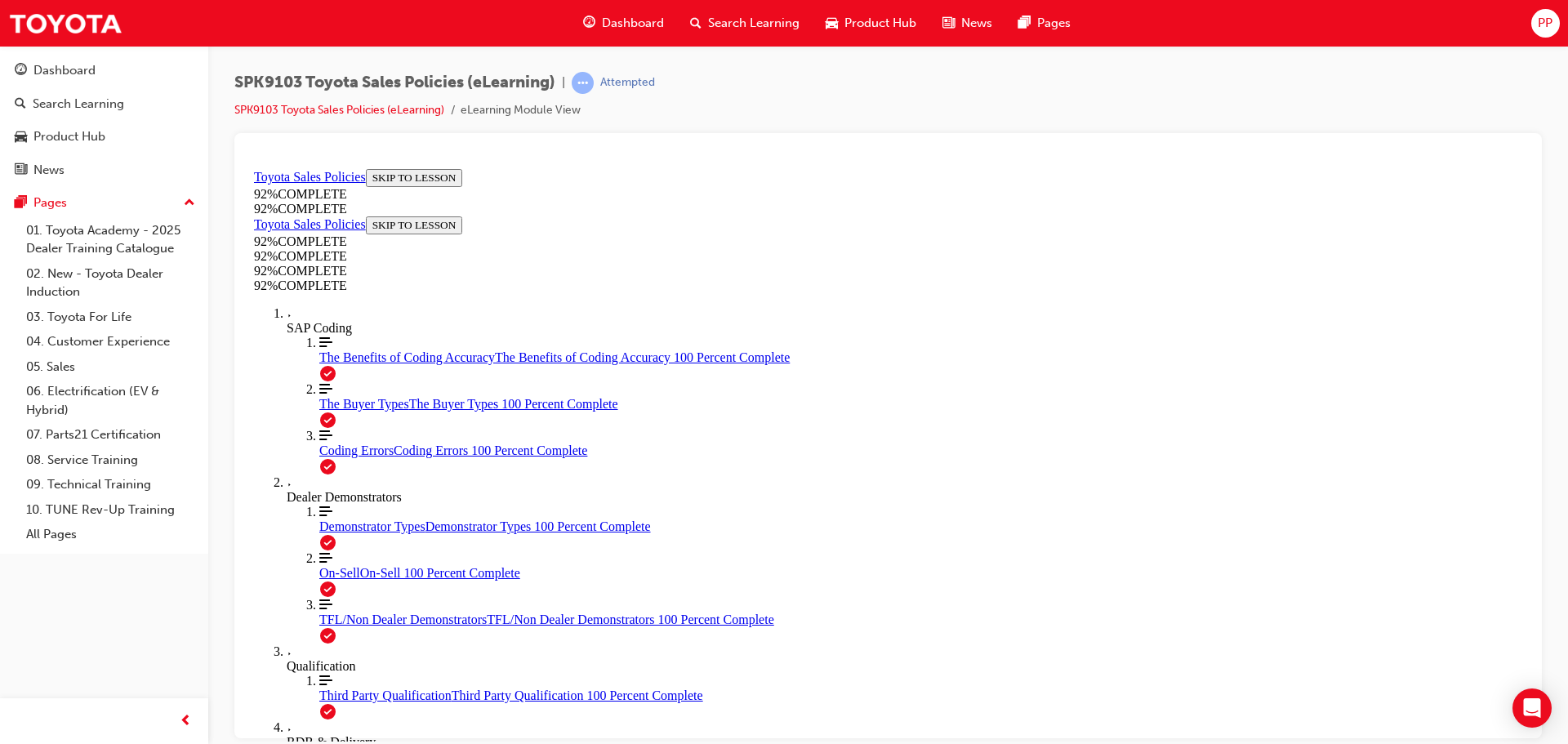
scroll to position [60, 0]
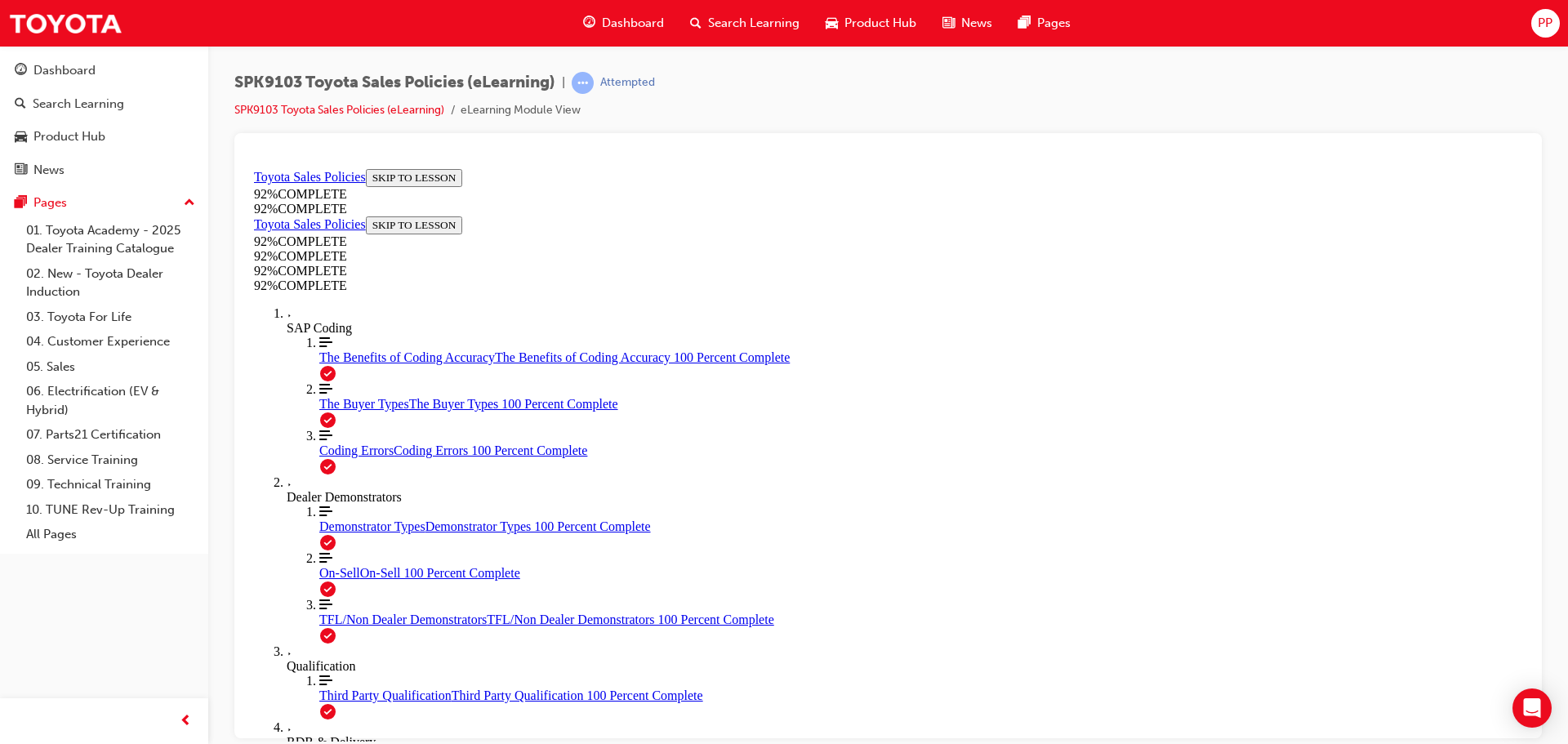
scroll to position [60, 0]
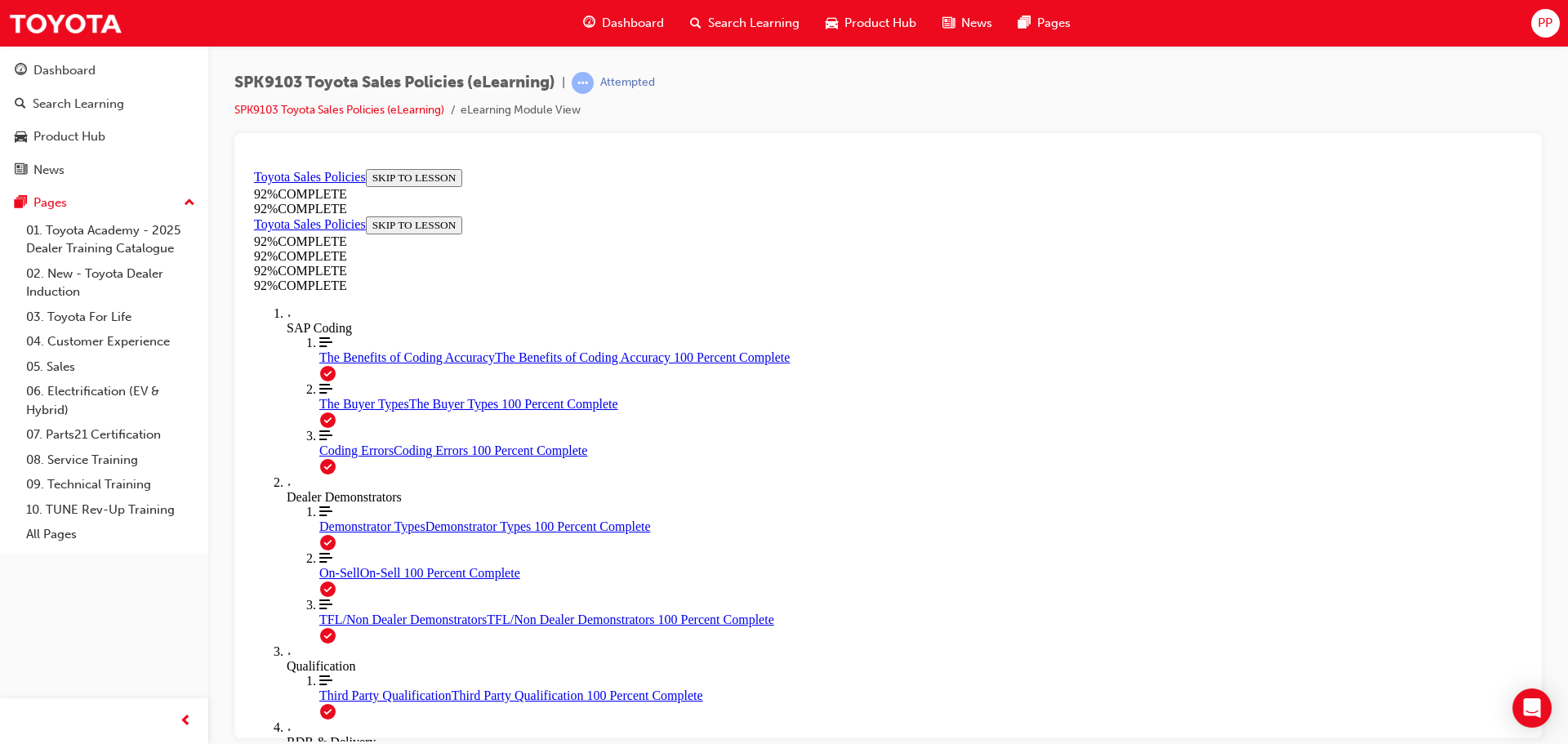
scroll to position [214, 0]
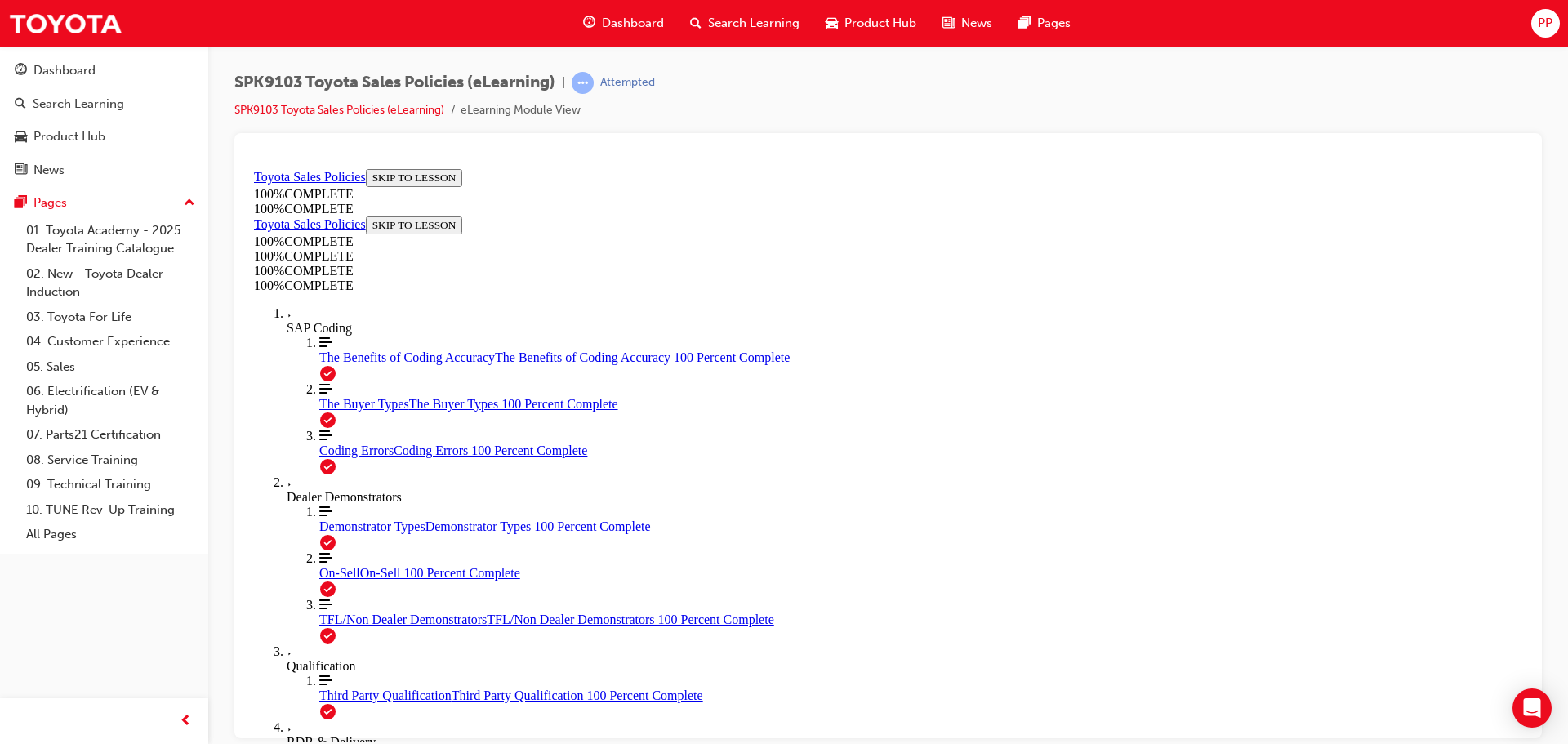
scroll to position [379, 0]
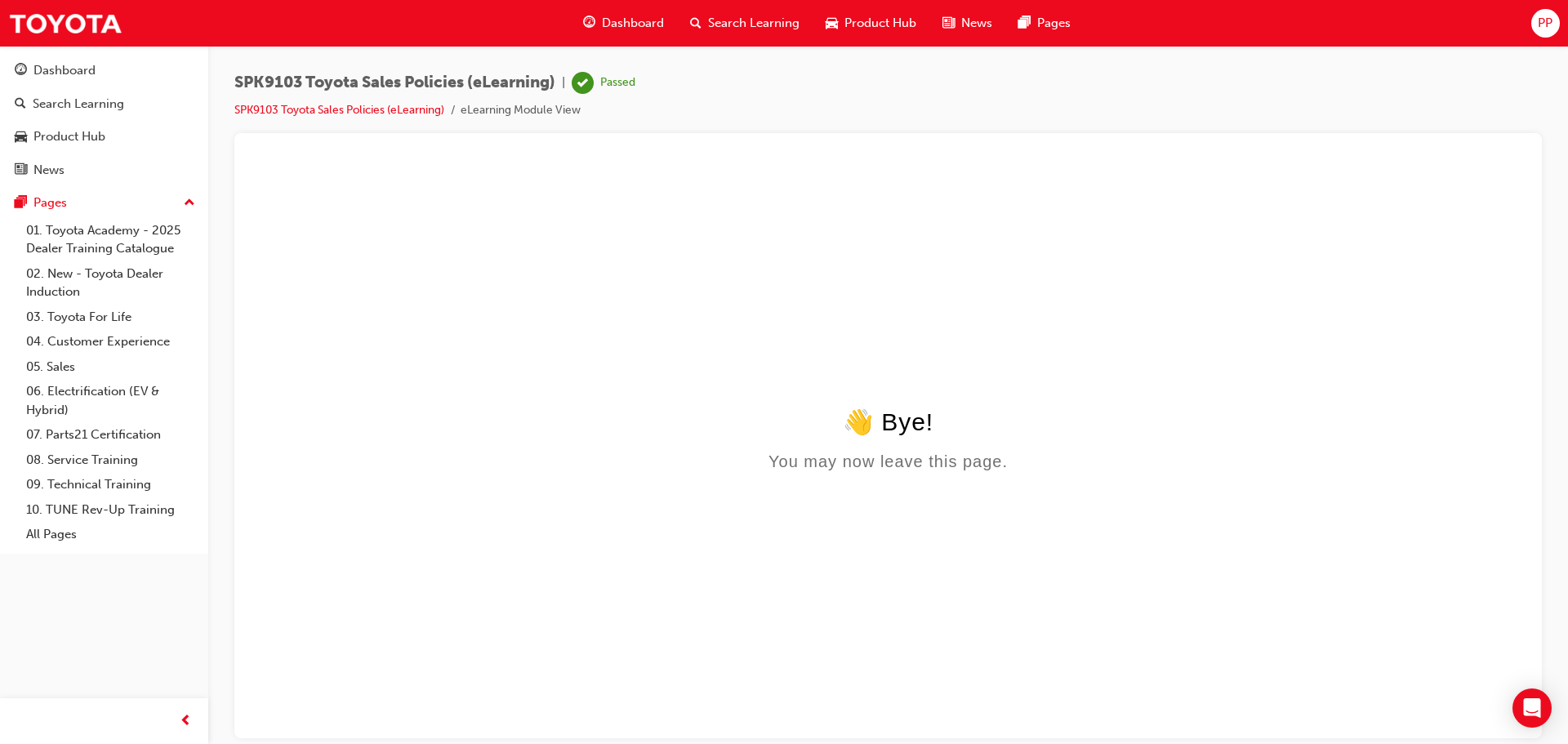
scroll to position [0, 0]
